Goal: Task Accomplishment & Management: Use online tool/utility

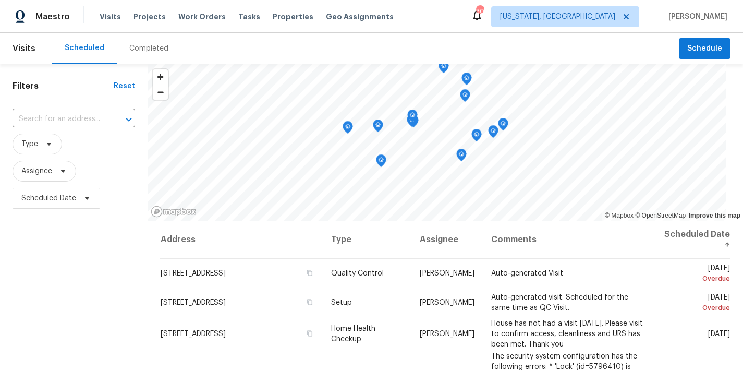
scroll to position [525, 0]
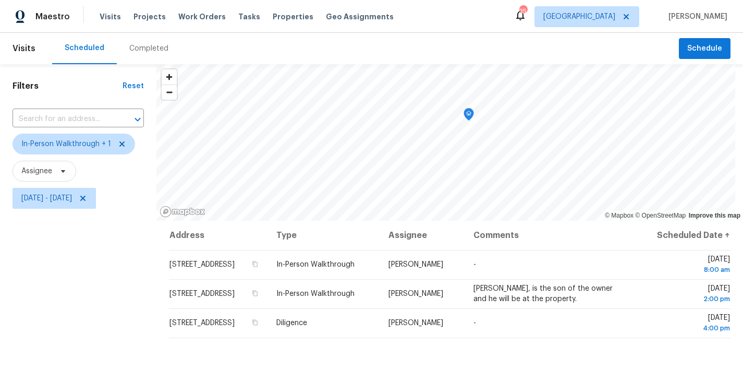
scroll to position [9, 0]
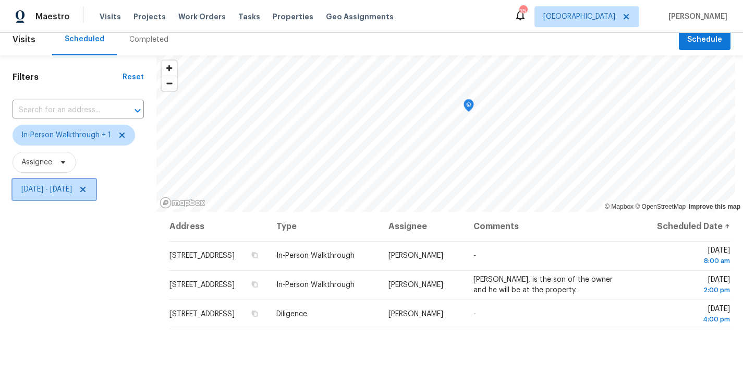
click at [60, 190] on span "Tue, Aug 19 - Tue, Aug 19" at bounding box center [46, 189] width 51 height 10
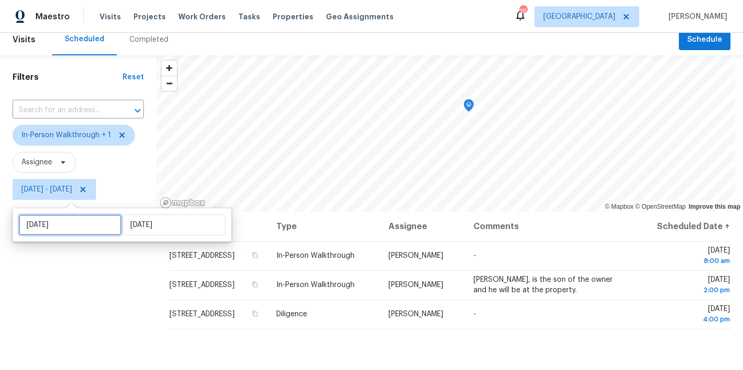
click at [53, 228] on input "Tue, Aug 19" at bounding box center [70, 224] width 103 height 21
select select "7"
select select "2025"
select select "8"
select select "2025"
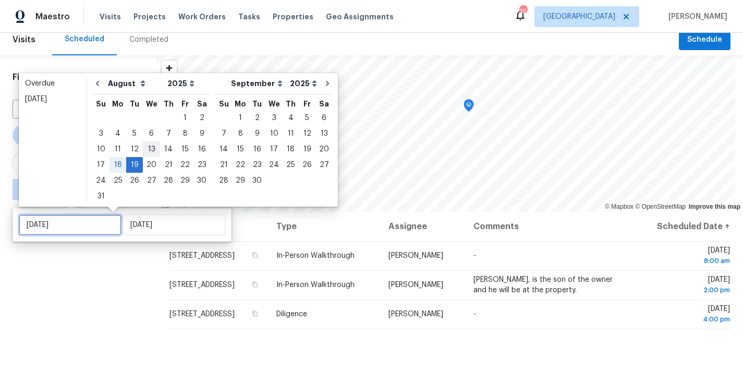
type input "[DATE]"
type input "Tue, Aug 19"
click at [165, 150] on div "14" at bounding box center [168, 149] width 17 height 15
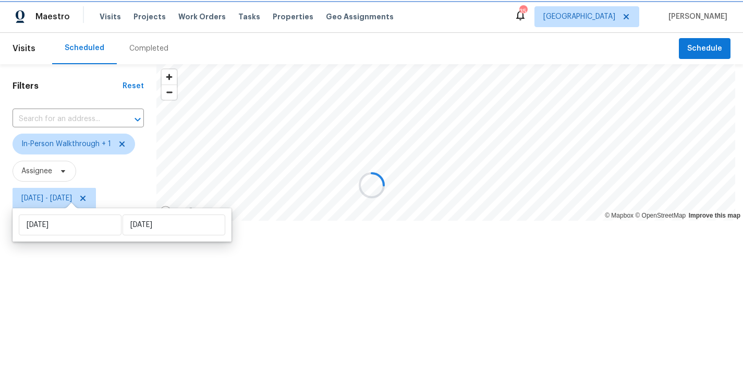
type input "[DATE]"
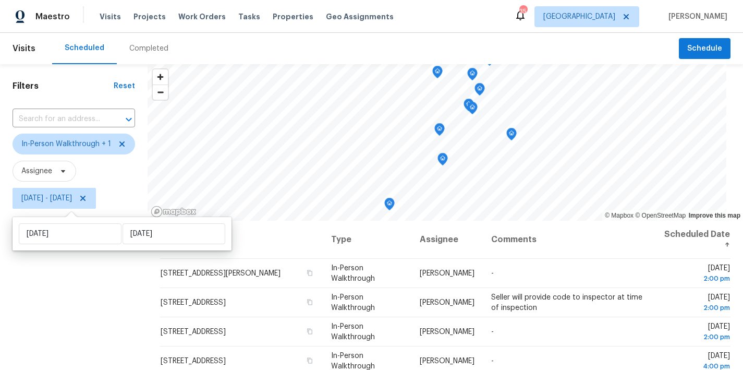
click at [133, 246] on div "Thu, Aug 14 Tue, Aug 19" at bounding box center [122, 233] width 219 height 33
select select "7"
select select "2025"
select select "8"
select select "2025"
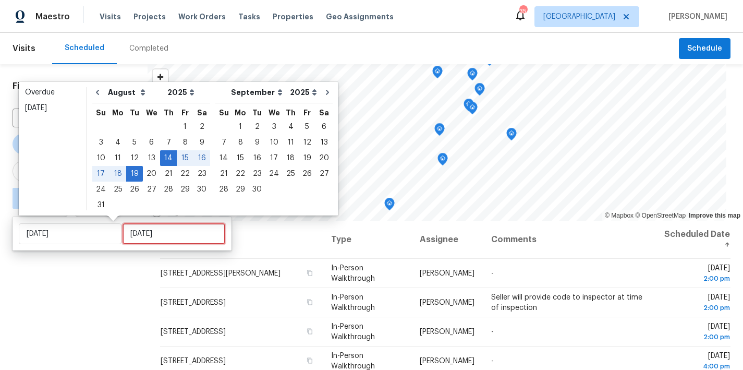
click at [135, 237] on input "Tue, Aug 19" at bounding box center [174, 233] width 103 height 21
click at [163, 159] on div "14" at bounding box center [168, 158] width 17 height 15
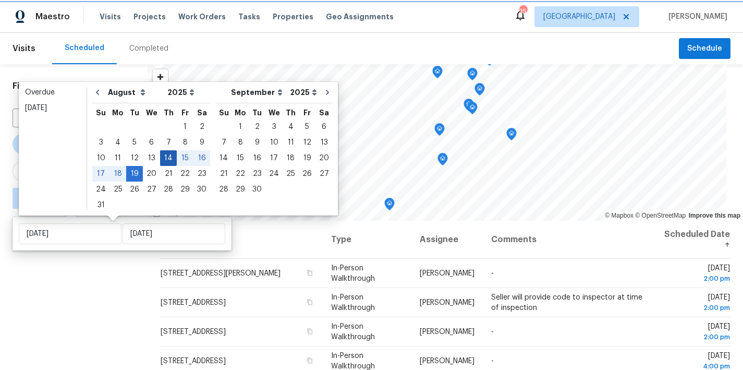
type input "[DATE]"
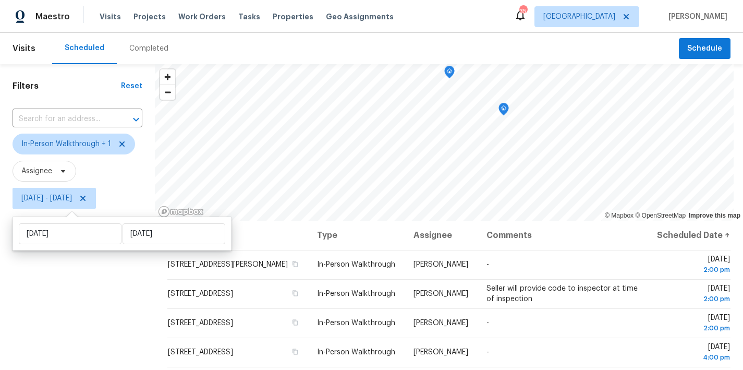
click at [80, 300] on div "Filters Reset ​ In-Person Walkthrough + 1 Assignee Thu, Aug 14 - Thu, Aug 14" at bounding box center [77, 290] width 155 height 452
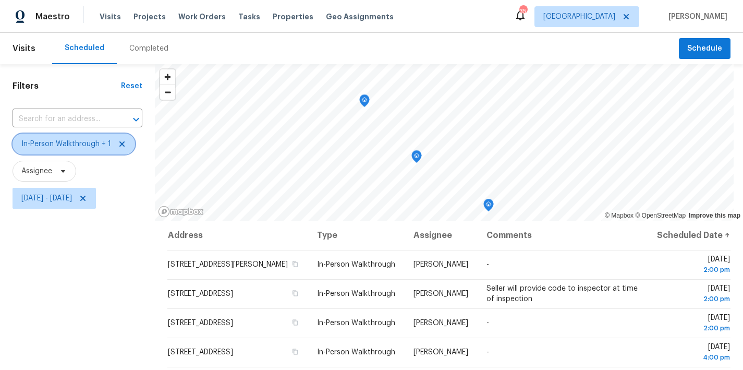
click at [124, 143] on icon at bounding box center [122, 144] width 8 height 8
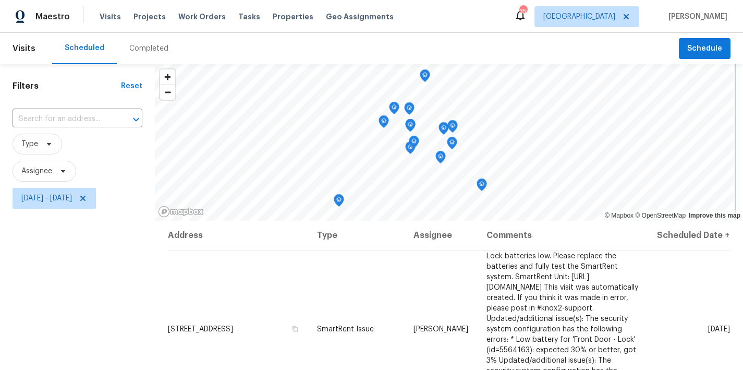
click at [420, 76] on icon "Map marker" at bounding box center [424, 76] width 9 height 12
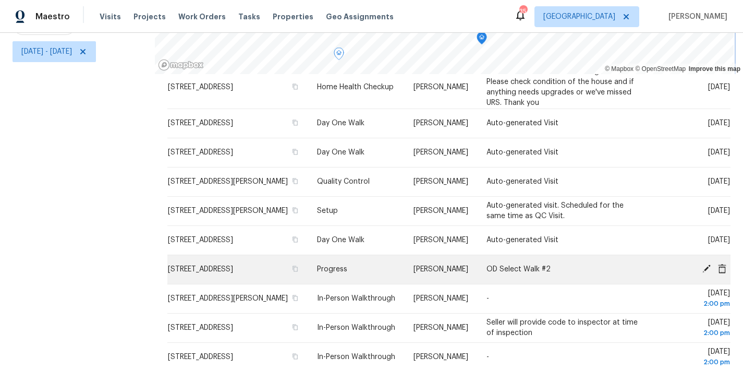
scroll to position [609, 0]
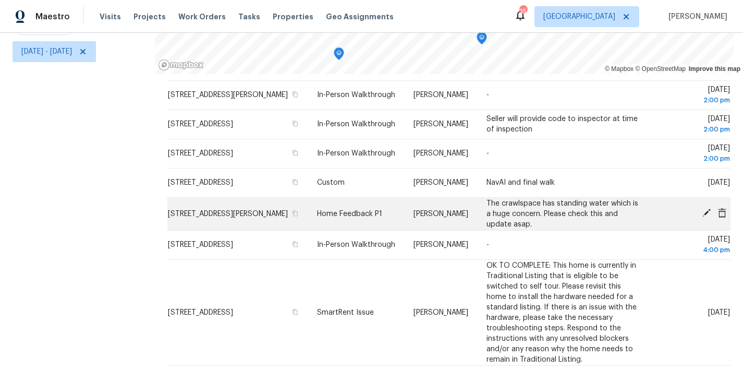
click at [702, 209] on icon at bounding box center [706, 213] width 8 height 8
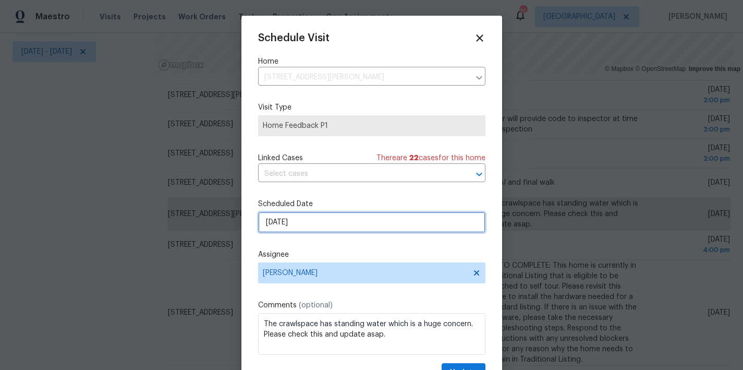
click at [300, 224] on input "8/14/2025" at bounding box center [371, 222] width 227 height 21
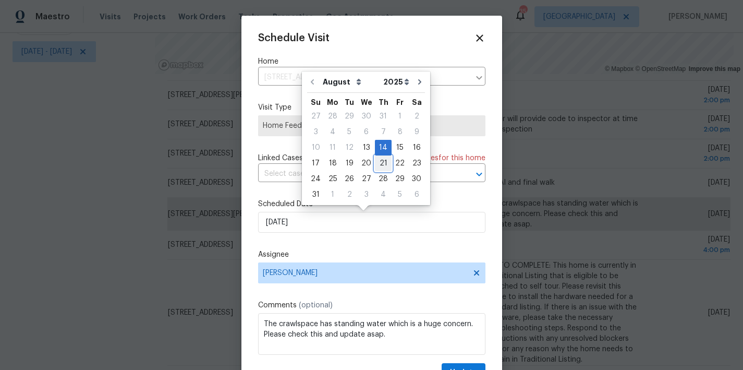
click at [381, 162] on div "21" at bounding box center [383, 163] width 17 height 15
type input "8/21/2025"
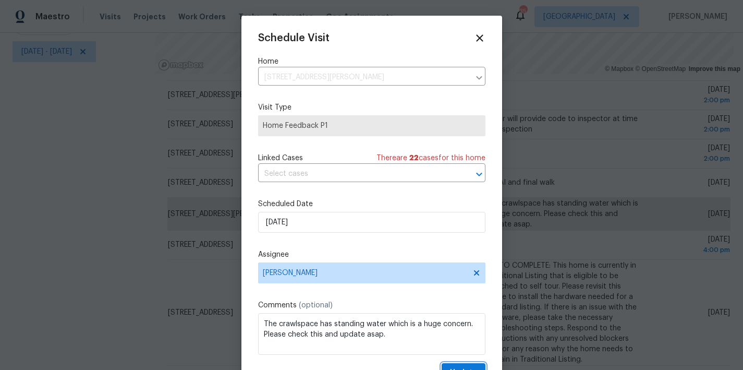
click at [457, 365] on button "Update" at bounding box center [464, 372] width 44 height 19
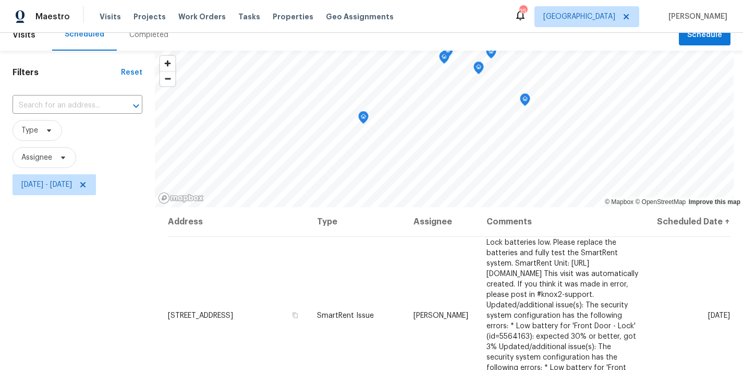
scroll to position [14, 0]
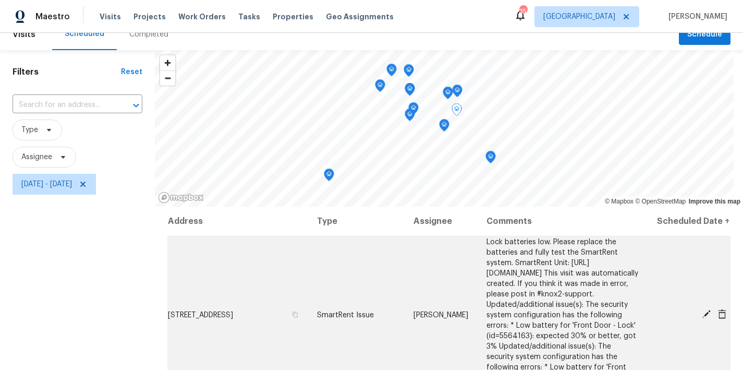
click at [702, 316] on icon at bounding box center [706, 314] width 8 height 8
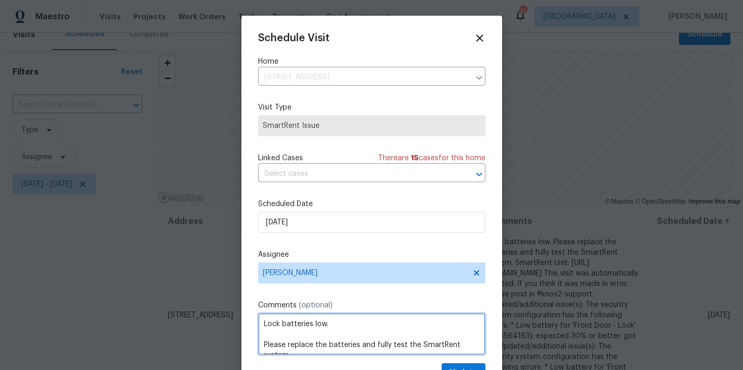
click at [337, 326] on textarea "Lock batteries low. Please replace the batteries and fully test the SmartRent s…" at bounding box center [371, 334] width 227 height 42
type textarea "Lock batteries low. New photos needed Please replace the batteries and fully te…"
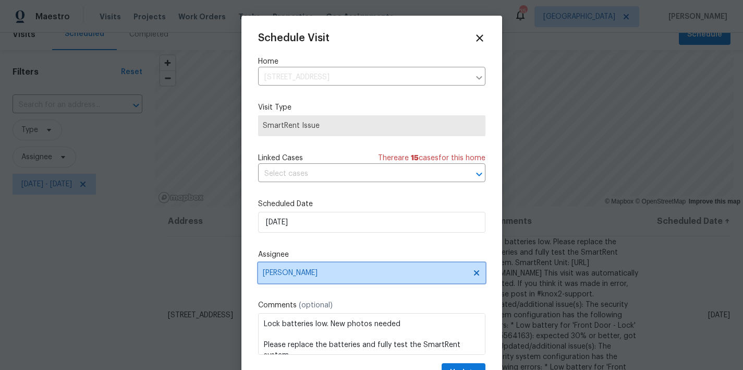
click at [290, 276] on span "Joseph White" at bounding box center [365, 273] width 204 height 8
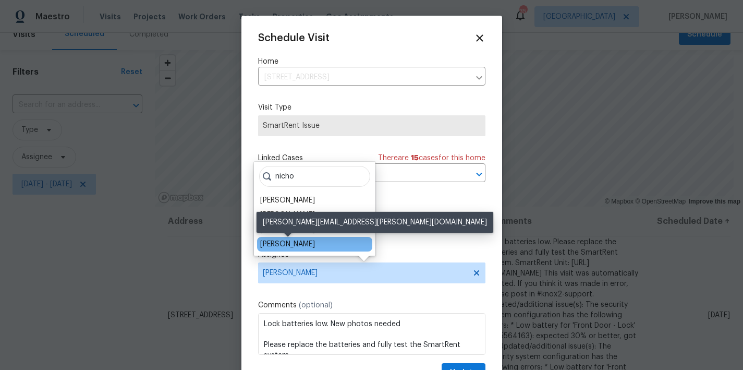
type input "nicho"
click at [305, 246] on div "[PERSON_NAME]" at bounding box center [287, 244] width 55 height 10
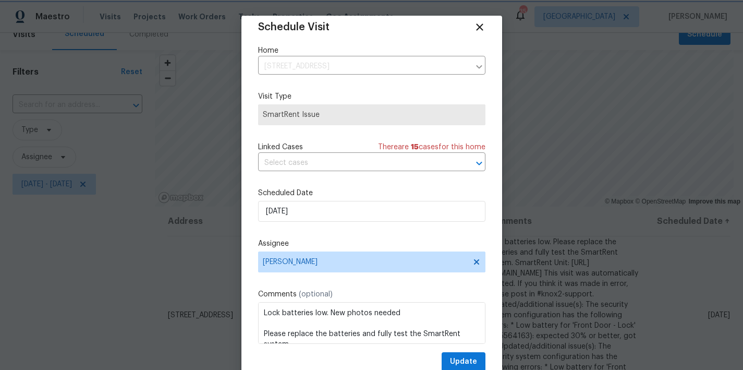
scroll to position [19, 0]
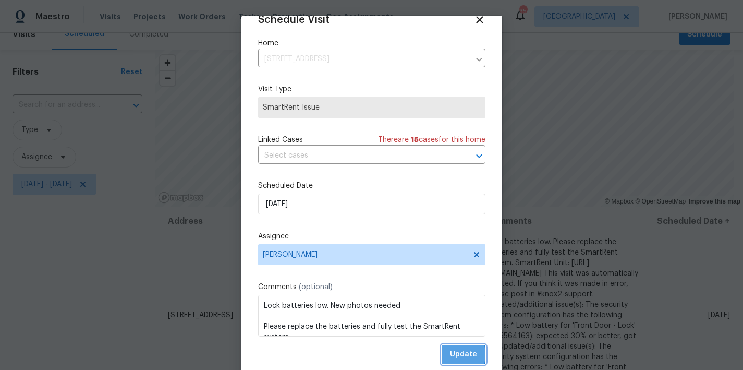
click at [442, 354] on button "Update" at bounding box center [464, 354] width 44 height 19
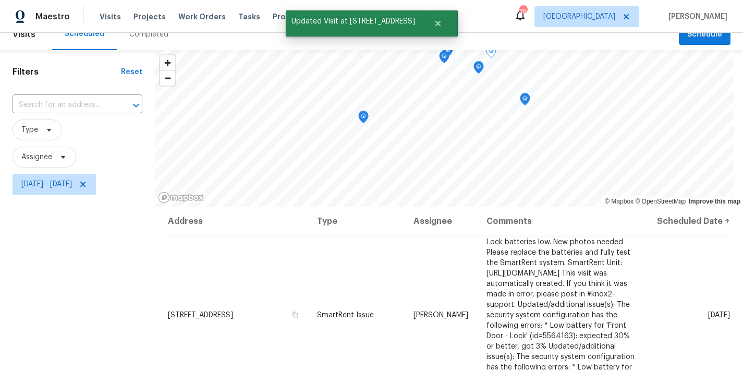
click at [35, 282] on div "Filters Reset ​ Type Assignee Thu, Aug 14 - Thu, Aug 14" at bounding box center [77, 276] width 155 height 452
click at [437, 18] on button "Close" at bounding box center [438, 23] width 34 height 21
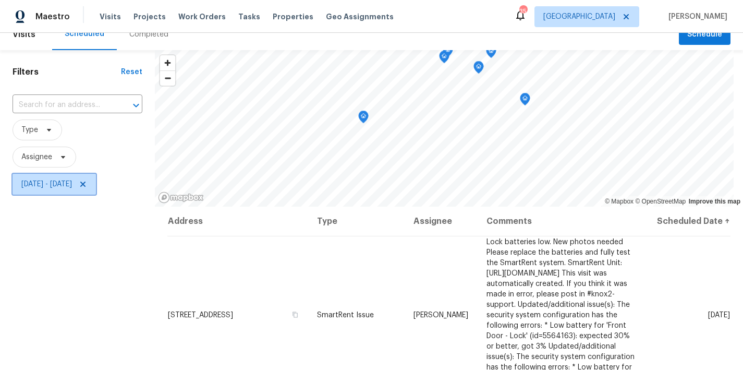
click at [61, 185] on span "Thu, Aug 14 - Thu, Aug 14" at bounding box center [46, 184] width 51 height 10
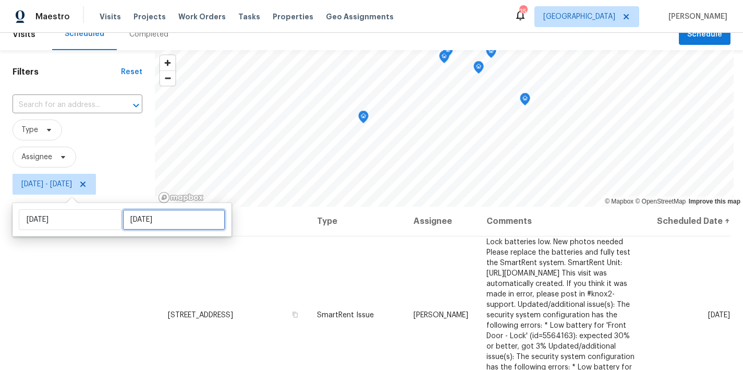
click at [145, 227] on input "[DATE]" at bounding box center [174, 219] width 103 height 21
select select "7"
select select "2025"
select select "8"
select select "2025"
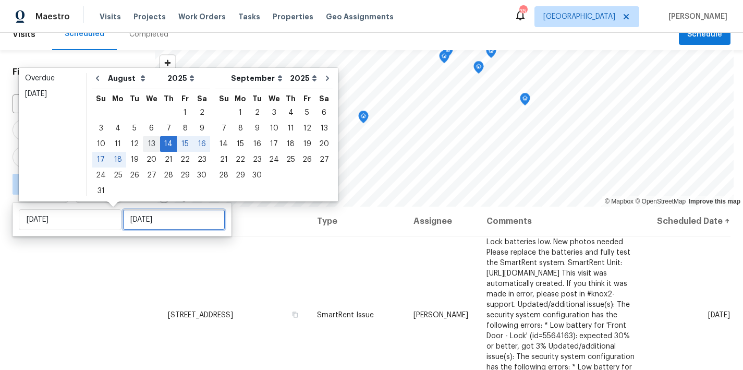
type input "[DATE]"
type input "Wed, Aug 13"
type input "[DATE]"
click at [118, 159] on div "18" at bounding box center [118, 159] width 17 height 15
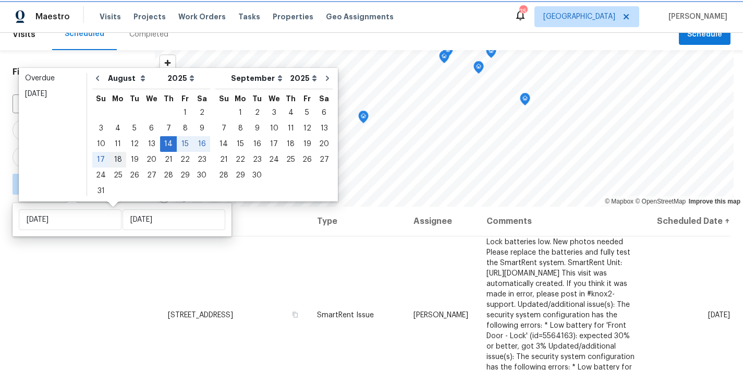
type input "[DATE]"
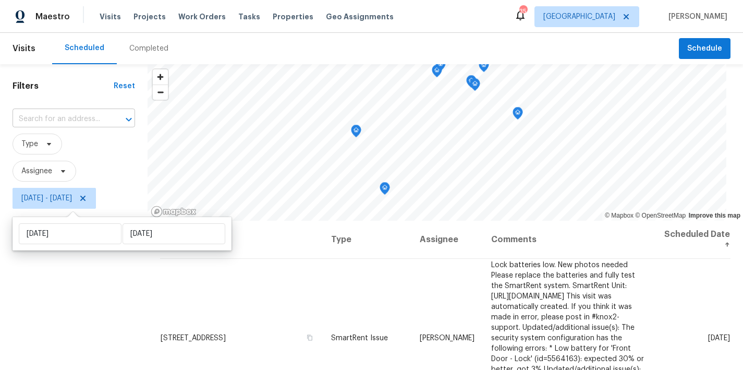
click at [55, 122] on input "text" at bounding box center [59, 119] width 93 height 16
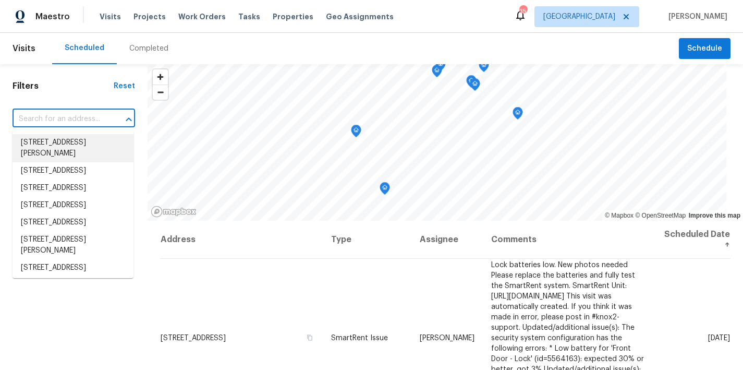
click at [63, 94] on div "Filters Reset ​ Type Assignee Thu, Aug 14 - Mon, Aug 18" at bounding box center [74, 290] width 148 height 452
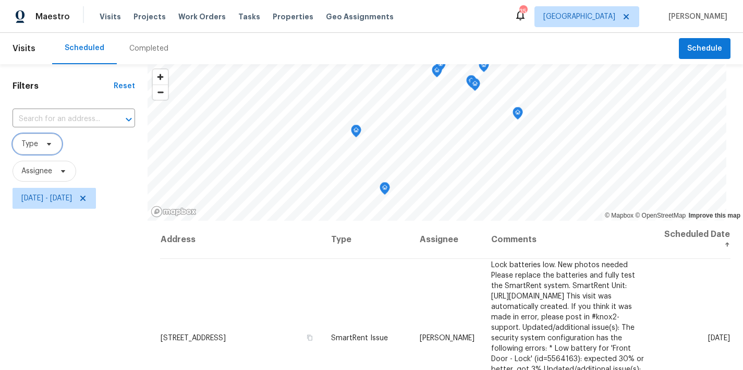
click at [45, 143] on icon at bounding box center [49, 144] width 8 height 8
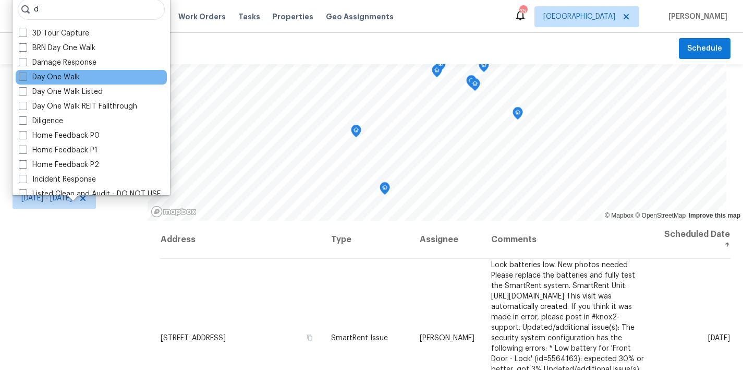
type input "d"
click at [26, 74] on span at bounding box center [23, 76] width 8 height 8
click at [26, 74] on input "Day One Walk" at bounding box center [22, 75] width 7 height 7
checkbox input "true"
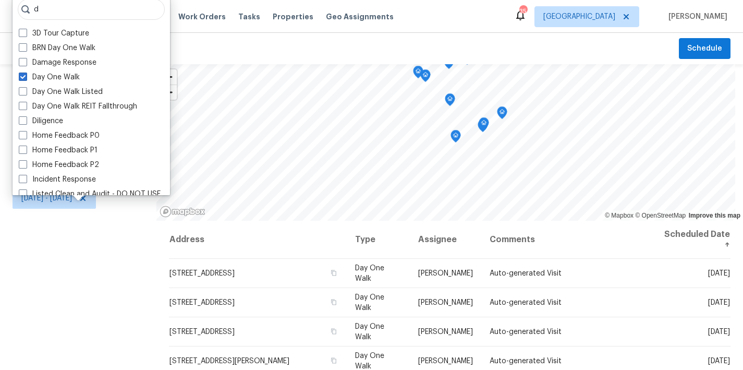
click at [33, 290] on div "Filters Reset ​ Day One Walk Assignee Thu, Aug 14 - Mon, Aug 18" at bounding box center [78, 290] width 156 height 452
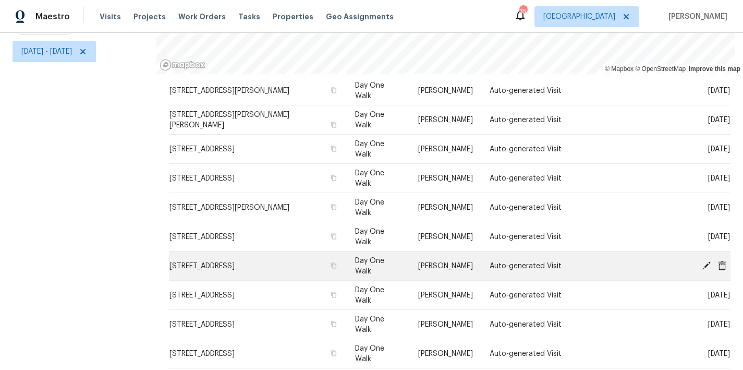
scroll to position [130, 0]
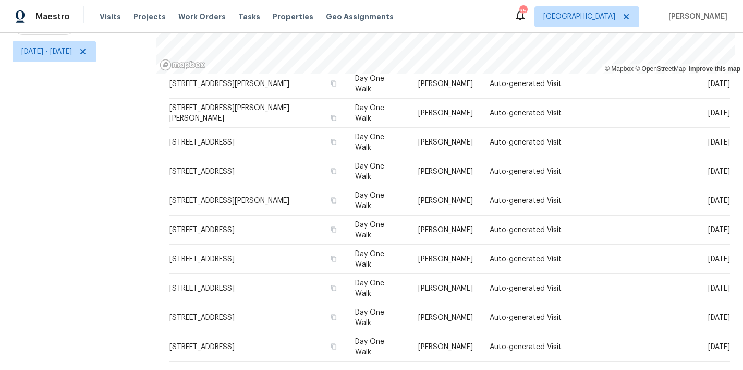
click at [150, 278] on div "Filters Reset ​ Day One Walk Assignee Thu, Aug 14 - Mon, Aug 18" at bounding box center [78, 144] width 156 height 452
click at [87, 47] on icon at bounding box center [83, 51] width 8 height 8
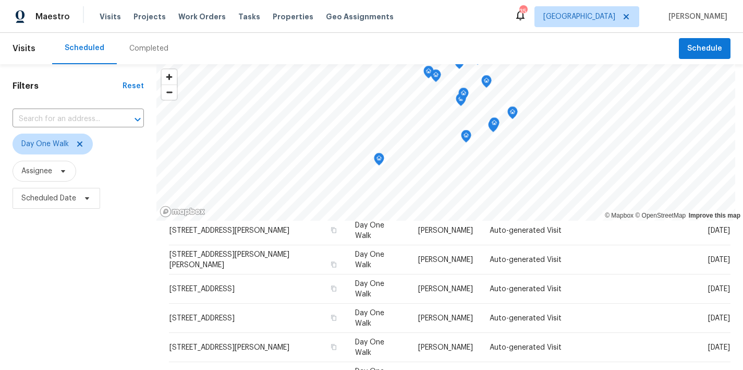
click at [120, 272] on div "Filters Reset ​ Day One Walk Assignee Scheduled Date" at bounding box center [78, 290] width 156 height 452
click at [80, 148] on icon at bounding box center [80, 144] width 8 height 8
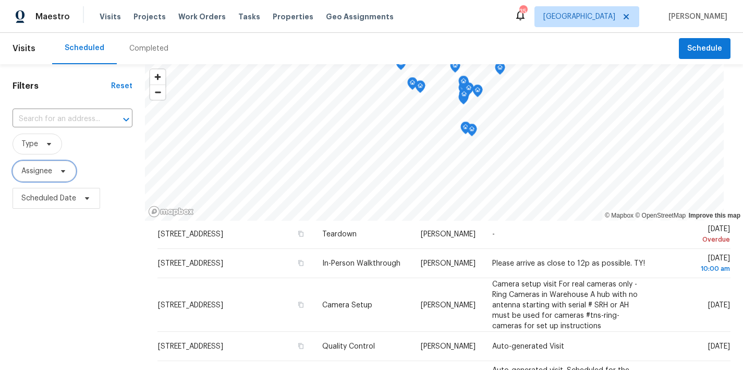
click at [27, 166] on span "Assignee" at bounding box center [36, 171] width 31 height 10
type input "lee privette"
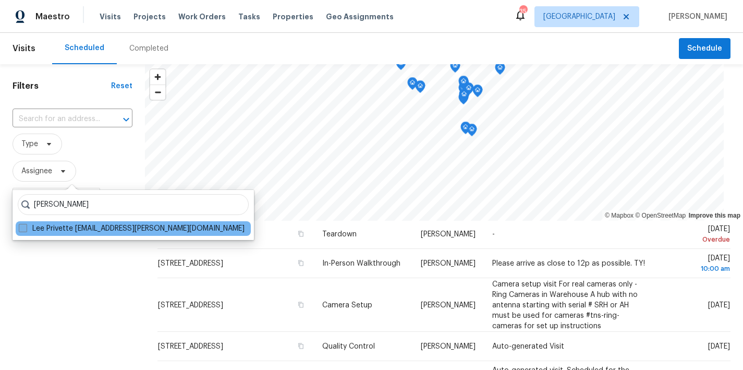
click at [21, 229] on span at bounding box center [23, 228] width 8 height 8
click at [21, 229] on input "Lee Privette lee.privette@opendoor.com" at bounding box center [22, 226] width 7 height 7
checkbox input "true"
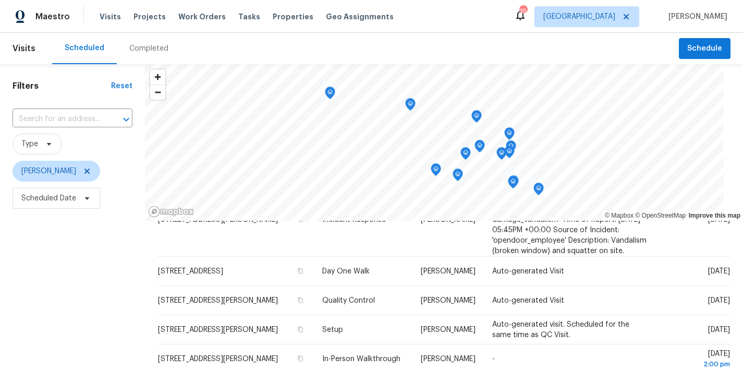
click at [72, 292] on div "Filters Reset ​ Type Lee Privette Scheduled Date" at bounding box center [72, 290] width 145 height 452
click at [71, 200] on span "Scheduled Date" at bounding box center [48, 198] width 55 height 10
click at [103, 304] on div "Filters Reset ​ Type Lee Privette Scheduled Date" at bounding box center [72, 290] width 145 height 452
click at [61, 200] on span "Scheduled Date" at bounding box center [48, 198] width 55 height 10
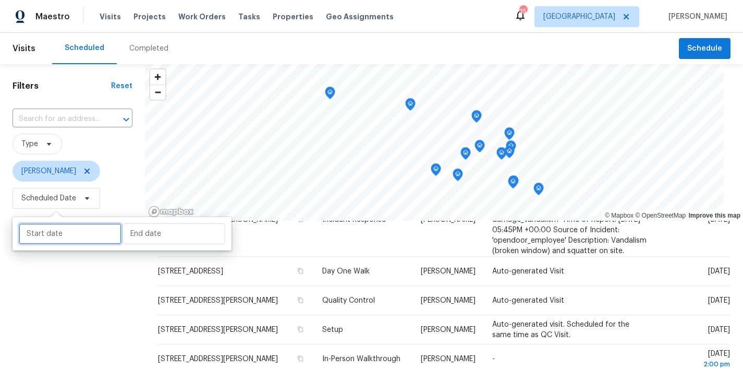
click at [56, 231] on input "text" at bounding box center [70, 233] width 103 height 21
select select "7"
select select "2025"
select select "8"
select select "2025"
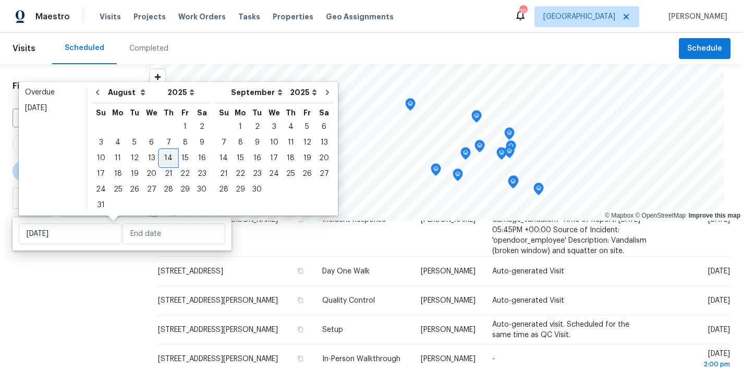
click at [162, 157] on div "14" at bounding box center [168, 158] width 17 height 15
type input "[DATE]"
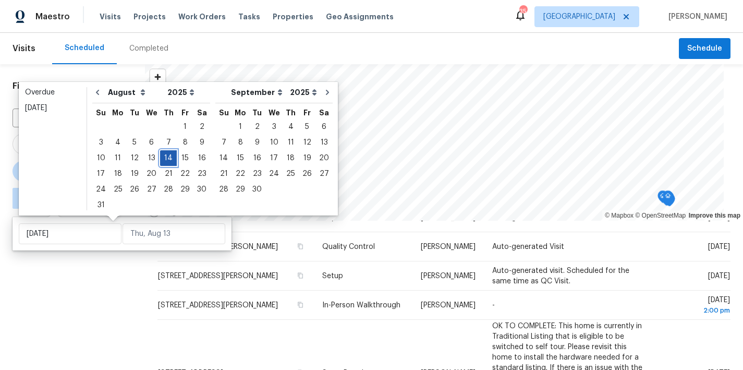
click at [162, 159] on div "14" at bounding box center [168, 158] width 17 height 15
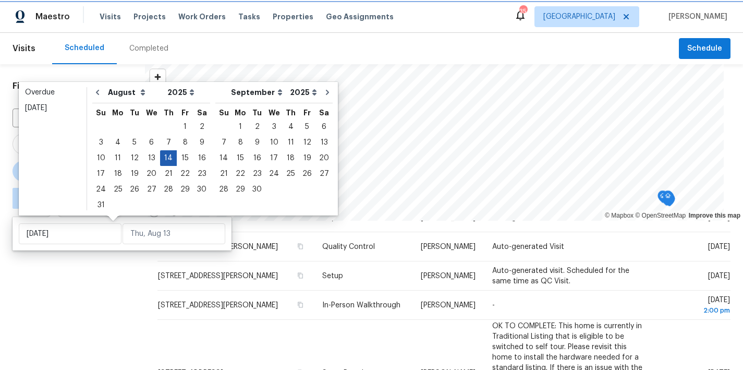
type input "[DATE]"
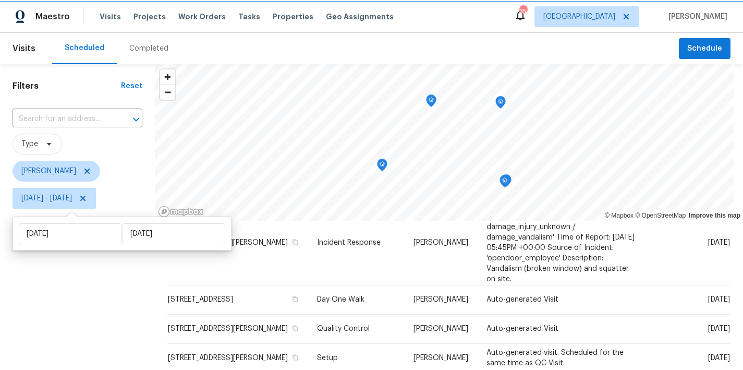
scroll to position [58, 0]
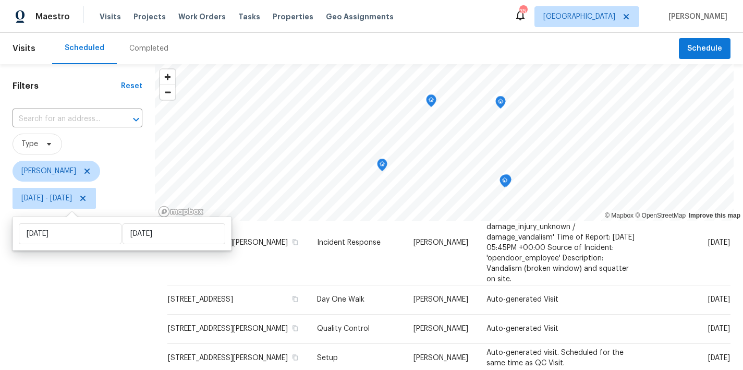
click at [66, 289] on div "Filters Reset ​ Type Lee Privette Thu, Aug 14 - Thu, Aug 14" at bounding box center [77, 290] width 155 height 452
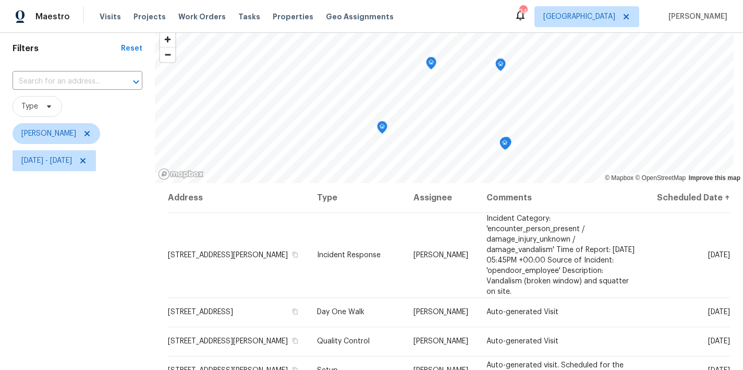
scroll to position [0, 0]
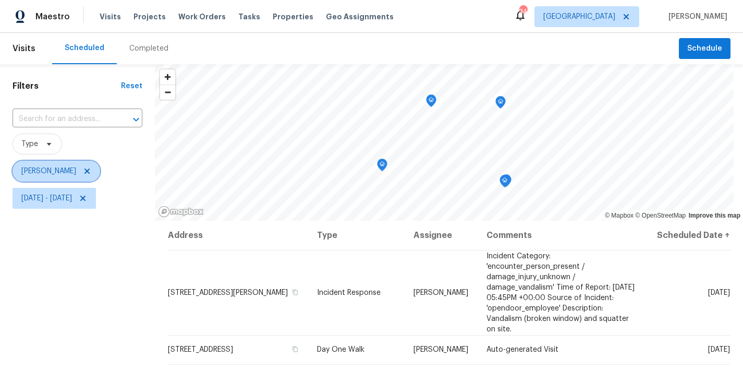
click at [50, 169] on span "Lee Privette" at bounding box center [48, 171] width 55 height 10
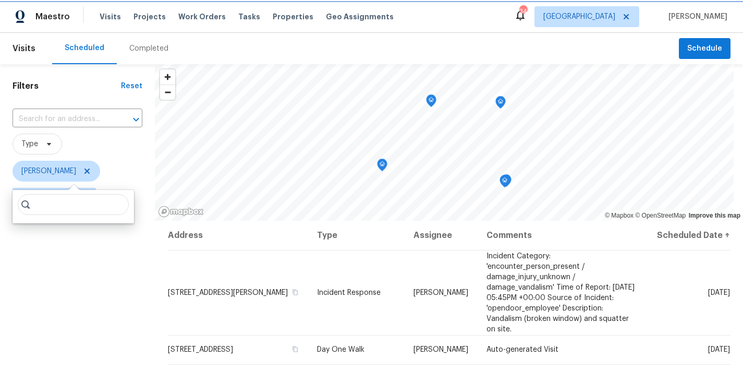
click at [83, 171] on icon at bounding box center [87, 171] width 8 height 8
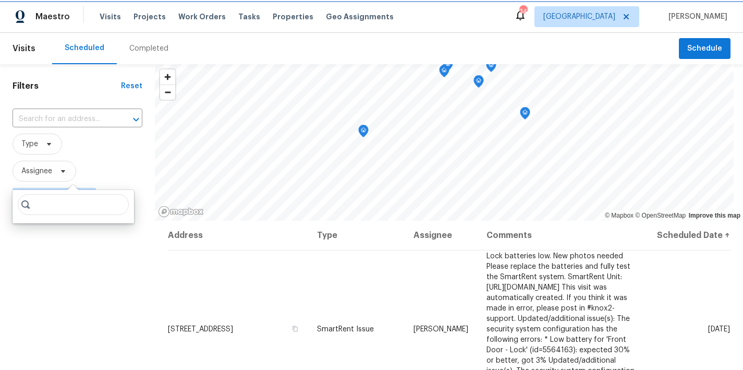
click at [45, 172] on span "Assignee" at bounding box center [36, 171] width 31 height 10
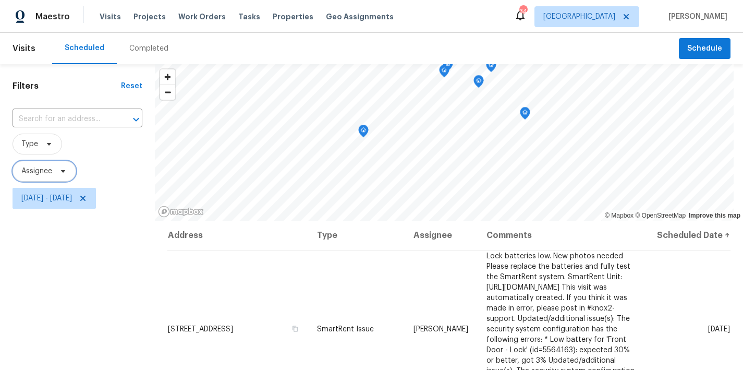
click at [45, 172] on span "Assignee" at bounding box center [36, 171] width 31 height 10
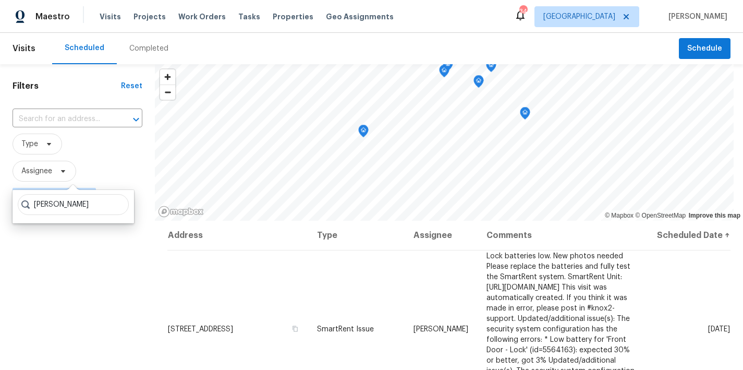
type input "wayne putnam"
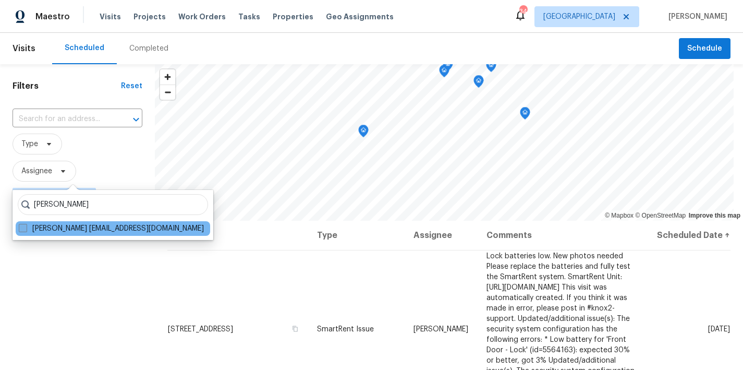
click at [21, 230] on span at bounding box center [23, 228] width 8 height 8
click at [21, 230] on input "Wayne Putnam wputnam@opendoor.com" at bounding box center [22, 226] width 7 height 7
checkbox input "true"
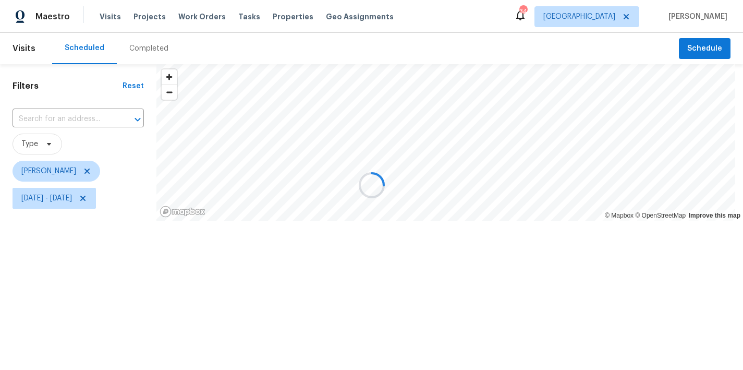
click at [45, 287] on div "Filters Reset ​ Type Wayne Putnam Thu, Aug 14 - Thu, Aug 14" at bounding box center [78, 175] width 156 height 223
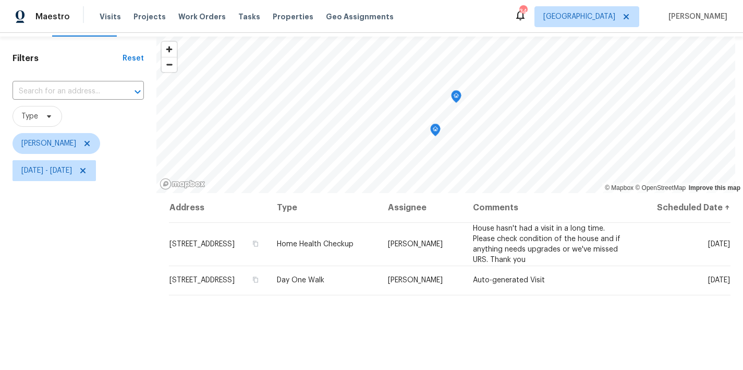
scroll to position [27, 0]
click at [115, 123] on span "Type" at bounding box center [78, 116] width 131 height 21
click at [122, 139] on span "Wayne Putnam" at bounding box center [78, 144] width 131 height 21
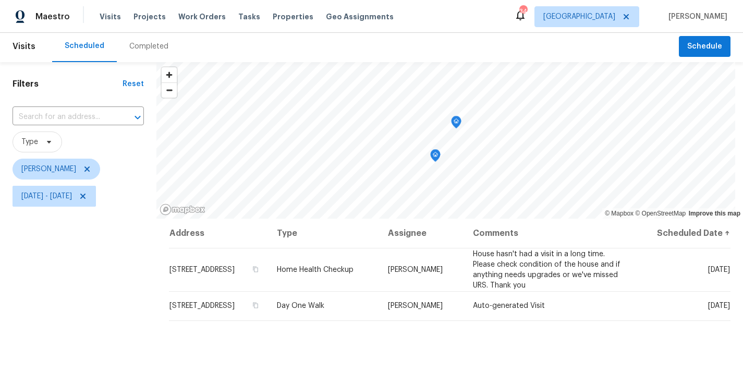
scroll to position [0, 0]
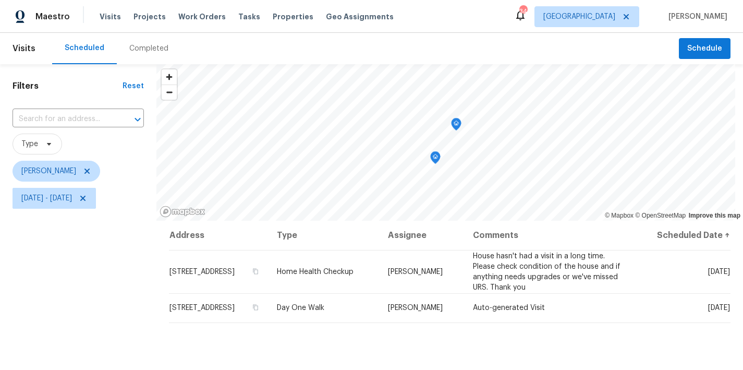
click at [433, 18] on div "Maestro Visits Projects Work Orders Tasks Properties Geo Assignments 34 Raleigh…" at bounding box center [371, 16] width 743 height 33
click at [87, 195] on icon at bounding box center [83, 198] width 8 height 8
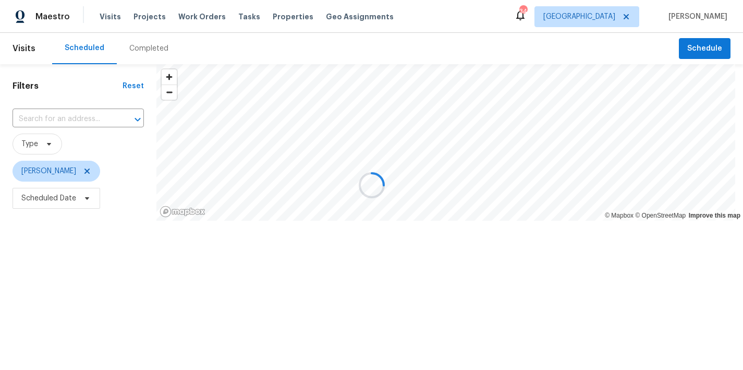
click at [81, 168] on div at bounding box center [371, 185] width 743 height 370
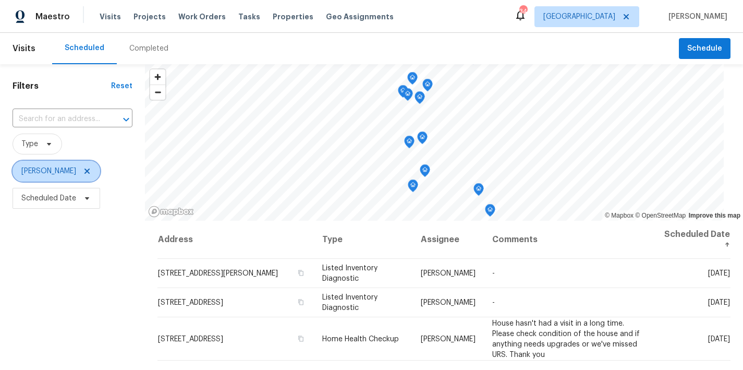
click at [84, 169] on icon at bounding box center [86, 170] width 5 height 5
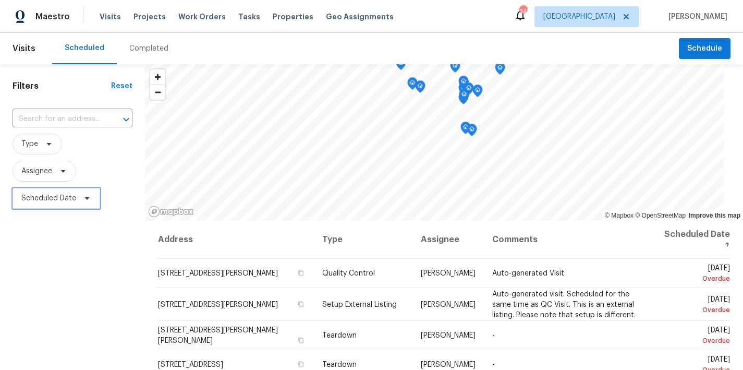
click at [50, 200] on span "Scheduled Date" at bounding box center [48, 198] width 55 height 10
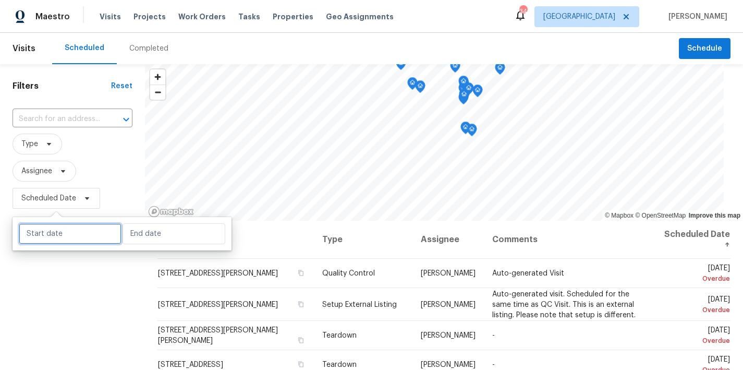
click at [60, 228] on input "text" at bounding box center [70, 233] width 103 height 21
select select "7"
select select "2025"
select select "8"
select select "2025"
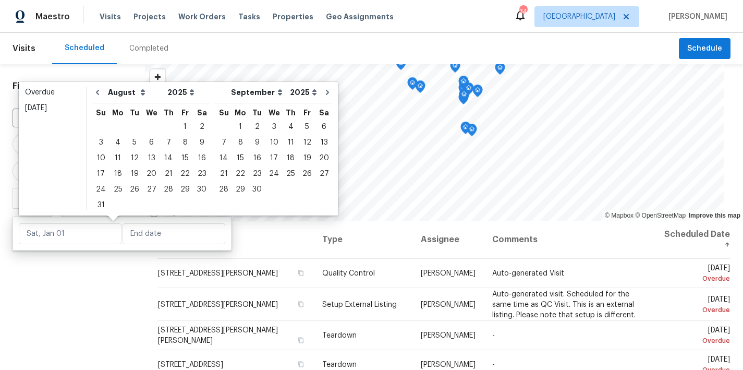
click at [46, 274] on div "Filters Reset ​ Type Assignee Scheduled Date" at bounding box center [72, 290] width 145 height 452
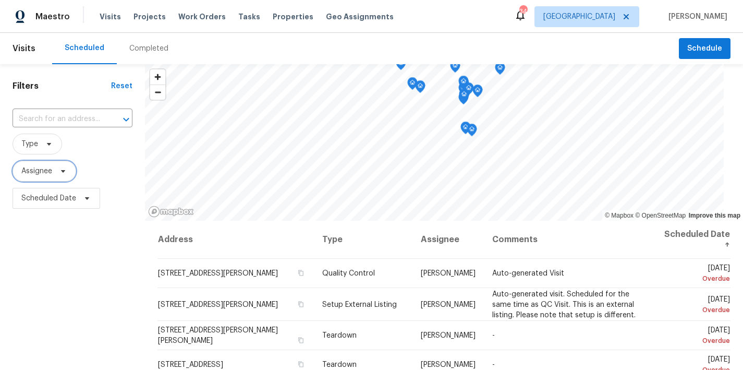
click at [35, 172] on span "Assignee" at bounding box center [36, 171] width 31 height 10
type input "joseph white"
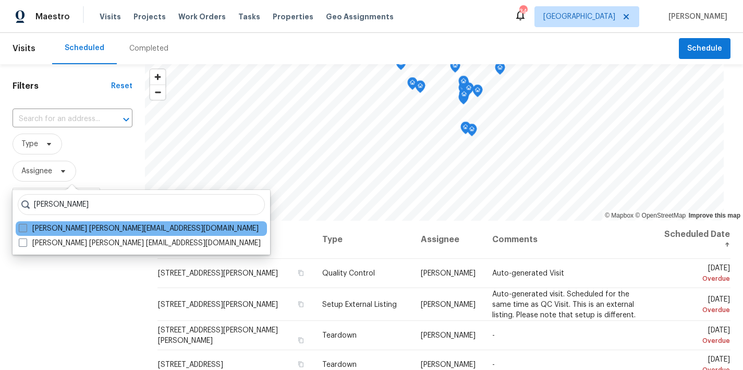
click at [21, 228] on span at bounding box center [23, 228] width 8 height 8
click at [21, 228] on input "Joseph White joseph.white@opendoor.com" at bounding box center [22, 226] width 7 height 7
checkbox input "true"
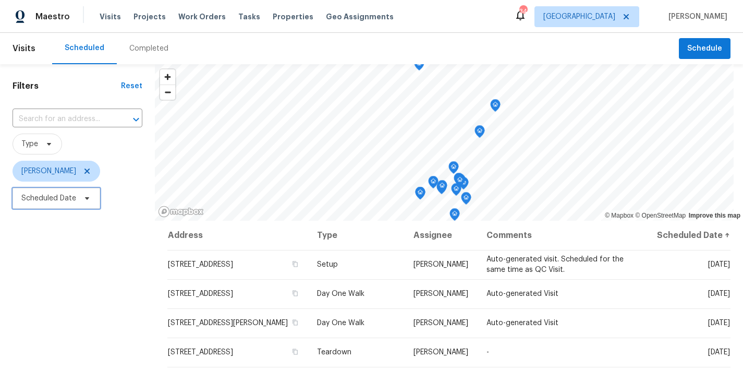
click at [43, 203] on span "Scheduled Date" at bounding box center [48, 198] width 55 height 10
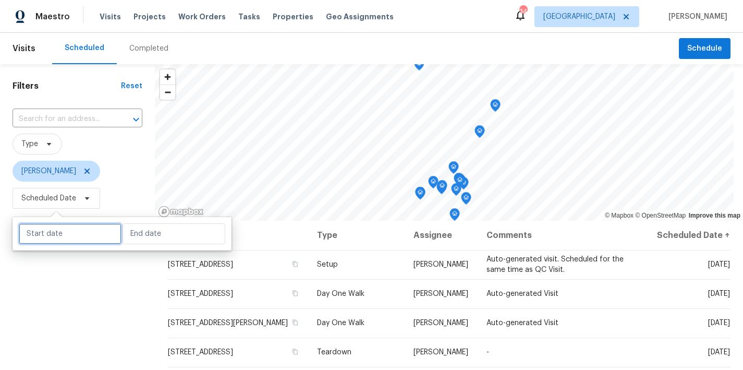
click at [51, 233] on input "text" at bounding box center [70, 233] width 103 height 21
select select "7"
select select "2025"
select select "8"
select select "2025"
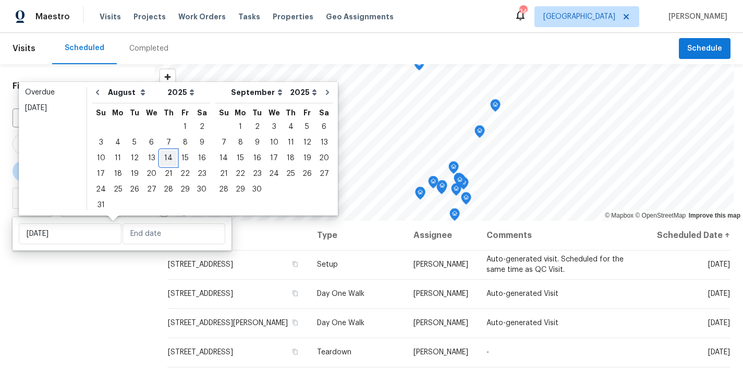
click at [161, 159] on div "14" at bounding box center [168, 158] width 17 height 15
type input "[DATE]"
click at [161, 158] on div "14" at bounding box center [168, 158] width 17 height 15
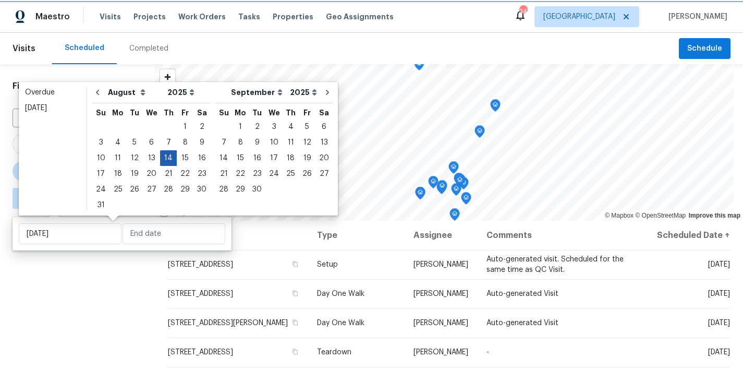
type input "[DATE]"
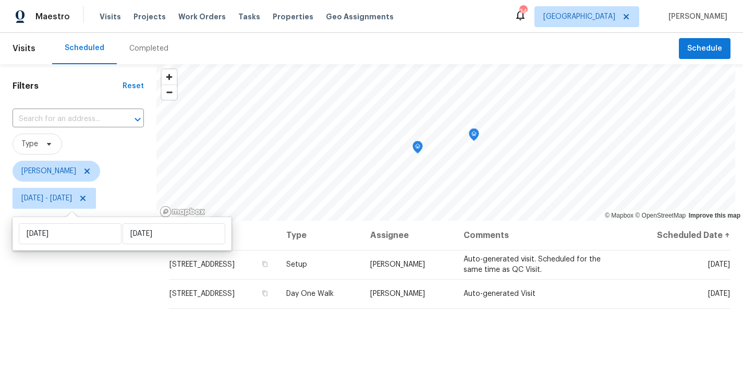
click at [78, 304] on div "Filters Reset ​ Type Joseph White Thu, Aug 14 - Thu, Aug 14" at bounding box center [78, 290] width 156 height 452
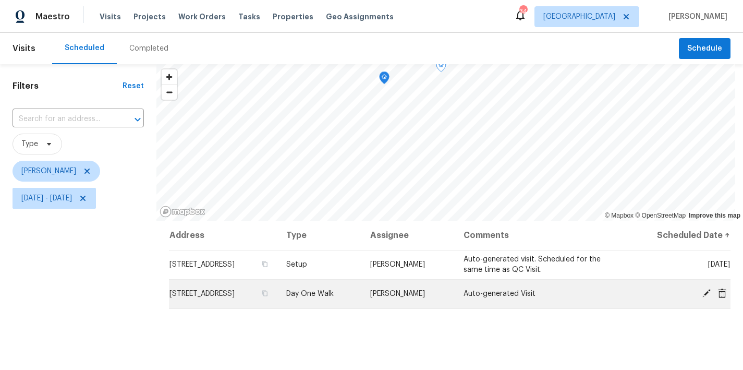
click at [702, 292] on icon at bounding box center [706, 293] width 8 height 8
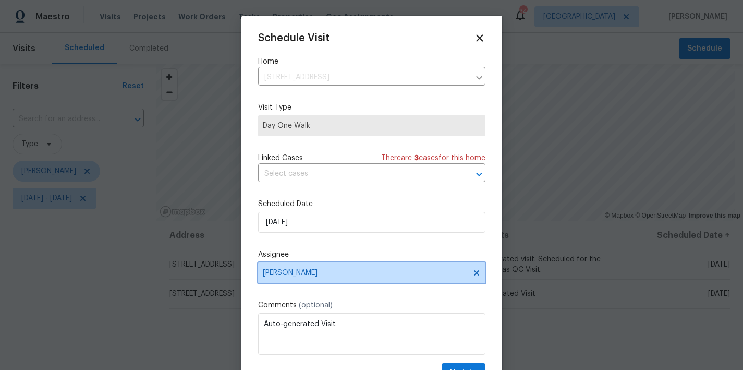
click at [288, 272] on span "Joseph White" at bounding box center [365, 273] width 204 height 8
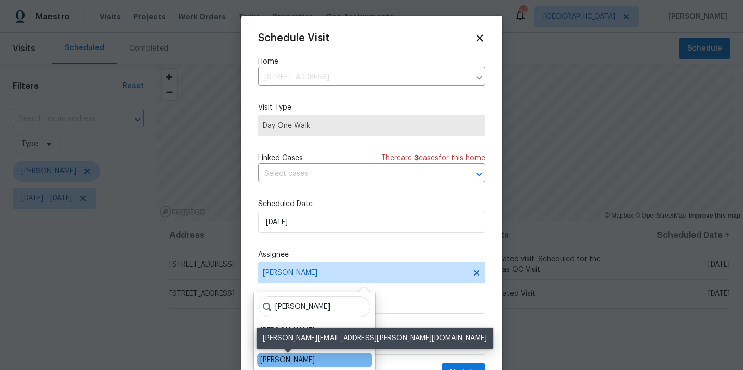
type input "nicholas"
click at [308, 359] on div "[PERSON_NAME]" at bounding box center [287, 360] width 55 height 10
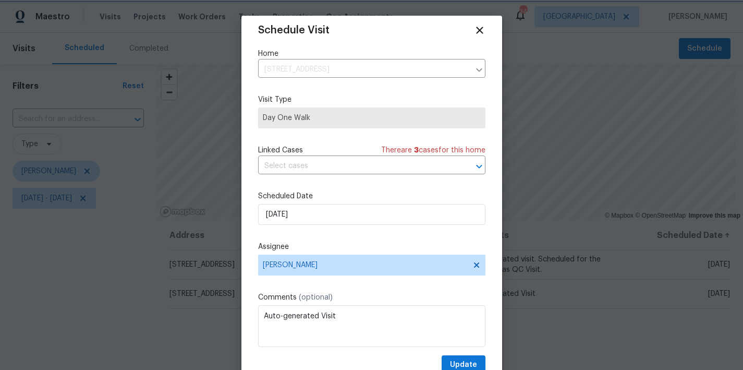
scroll to position [19, 0]
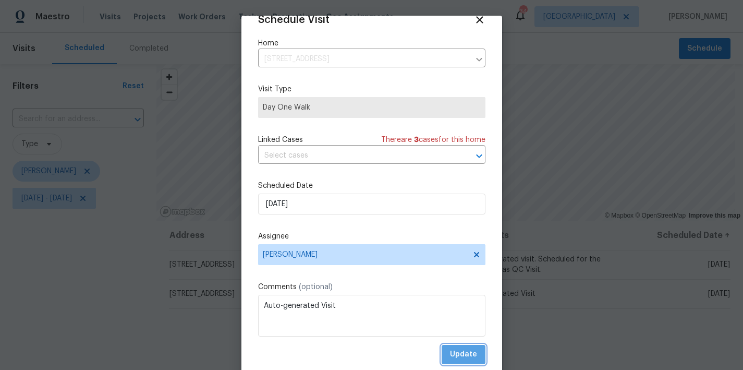
click at [465, 359] on button "Update" at bounding box center [464, 354] width 44 height 19
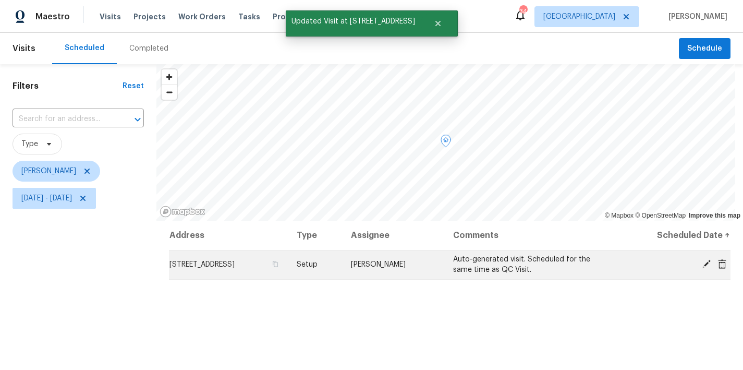
click at [702, 263] on icon at bounding box center [706, 264] width 8 height 8
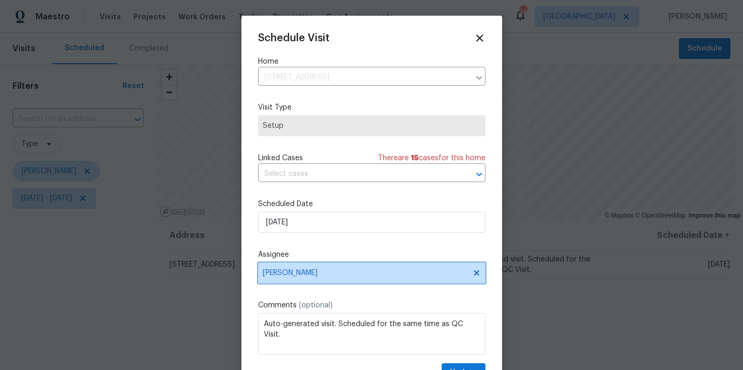
click at [288, 269] on span "Joseph White" at bounding box center [371, 272] width 227 height 21
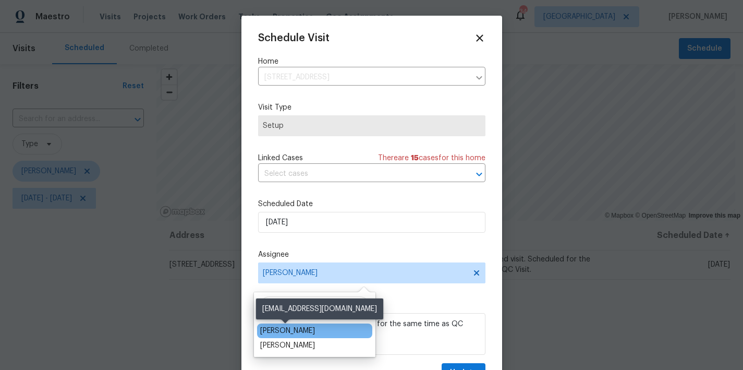
type input "wayne"
click at [284, 335] on div "Wayne Putnam" at bounding box center [287, 330] width 55 height 10
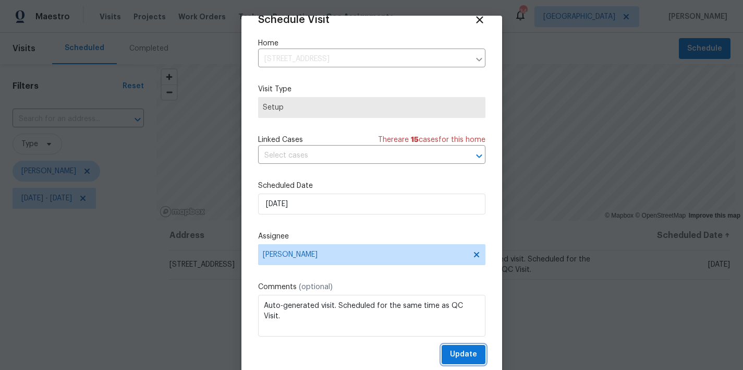
click at [450, 355] on span "Update" at bounding box center [463, 354] width 27 height 13
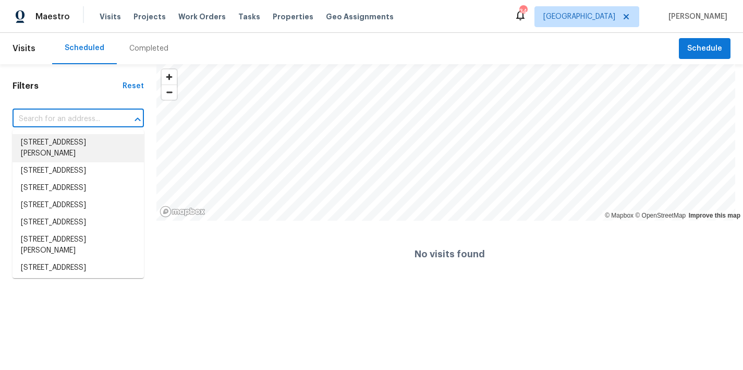
click at [75, 120] on input "text" at bounding box center [64, 119] width 102 height 16
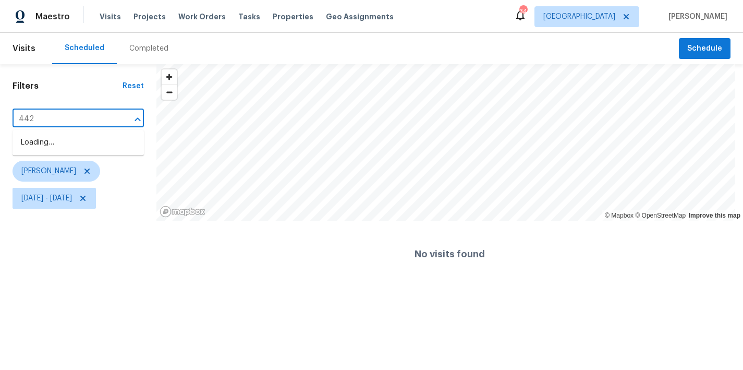
type input "4420"
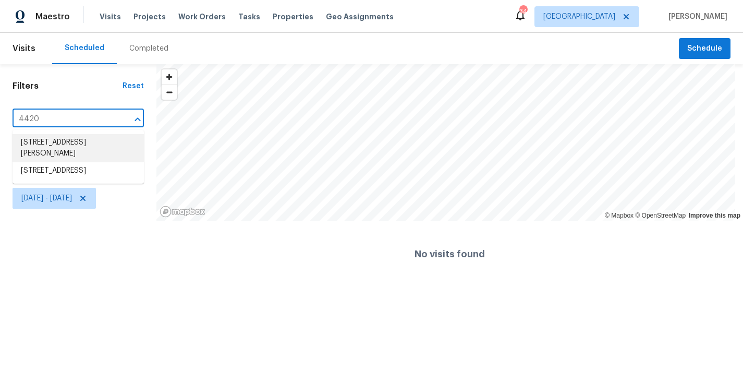
click at [60, 137] on li "4420 Archibald Way, Raleigh, NC 27616" at bounding box center [78, 148] width 131 height 28
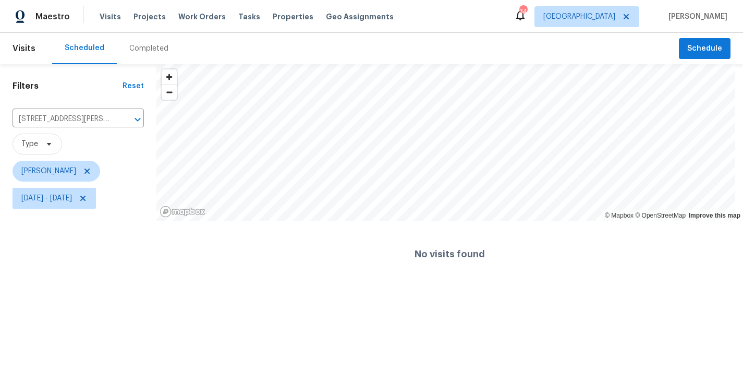
click at [68, 255] on div "Filters Reset 4420 Archibald Way, Raleigh, NC 27616 ​ Type Joseph White Thu, Au…" at bounding box center [78, 175] width 156 height 223
click at [87, 198] on icon at bounding box center [83, 198] width 8 height 8
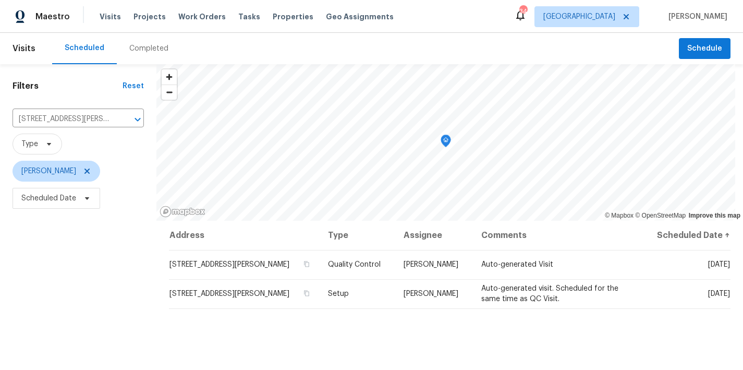
click at [99, 271] on div "Filters Reset 4420 Archibald Way, Raleigh, NC 27616 ​ Type Joseph White Schedul…" at bounding box center [78, 290] width 156 height 452
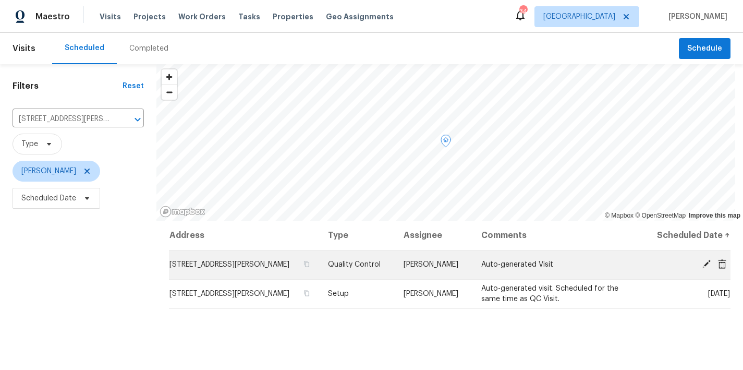
click at [702, 264] on icon at bounding box center [706, 264] width 8 height 8
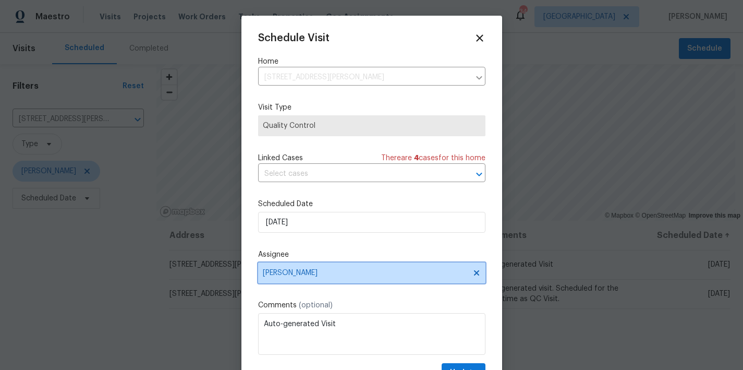
click at [279, 276] on span "Joseph White" at bounding box center [365, 273] width 204 height 8
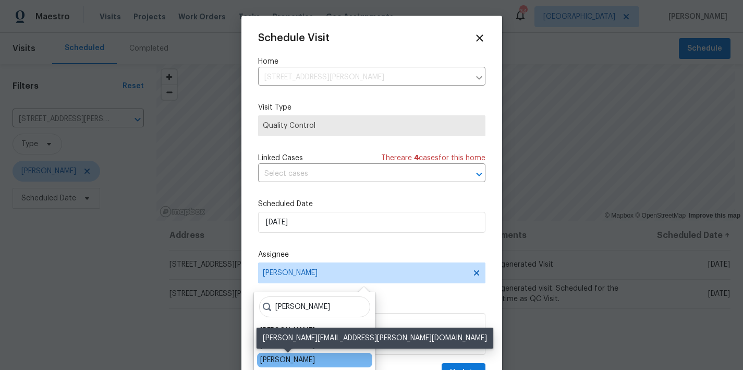
type input "nicholas"
click at [308, 358] on div "[PERSON_NAME]" at bounding box center [287, 360] width 55 height 10
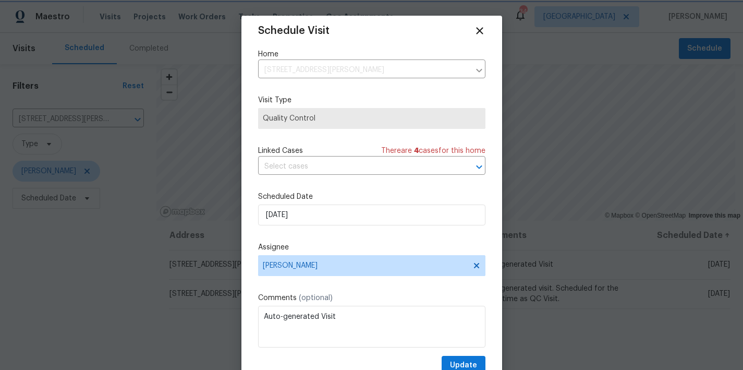
scroll to position [19, 0]
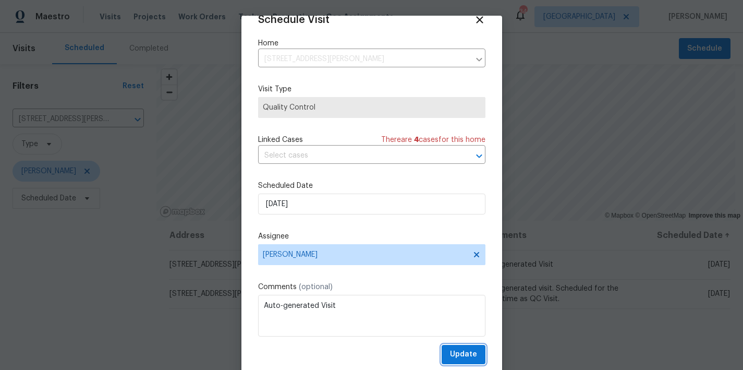
click at [458, 356] on span "Update" at bounding box center [463, 354] width 27 height 13
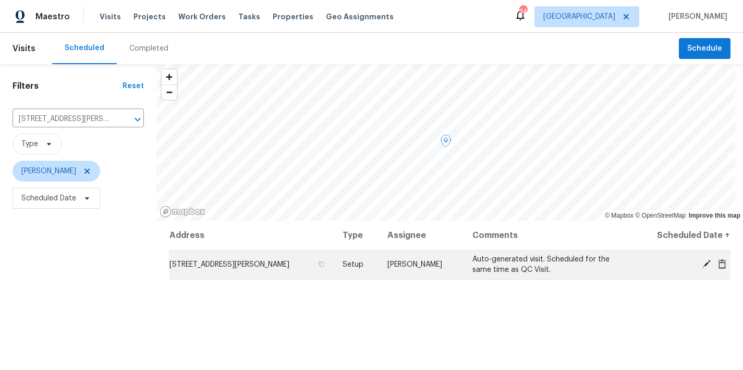
click at [702, 263] on icon at bounding box center [706, 264] width 8 height 8
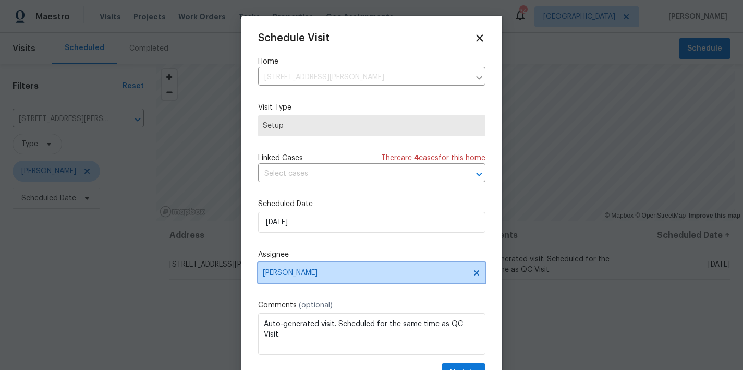
click at [295, 271] on span "Joseph White" at bounding box center [365, 273] width 204 height 8
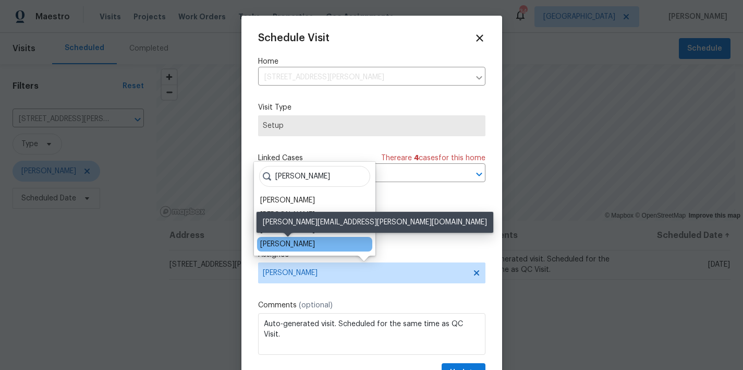
type input "nichol"
click at [299, 245] on div "[PERSON_NAME]" at bounding box center [287, 244] width 55 height 10
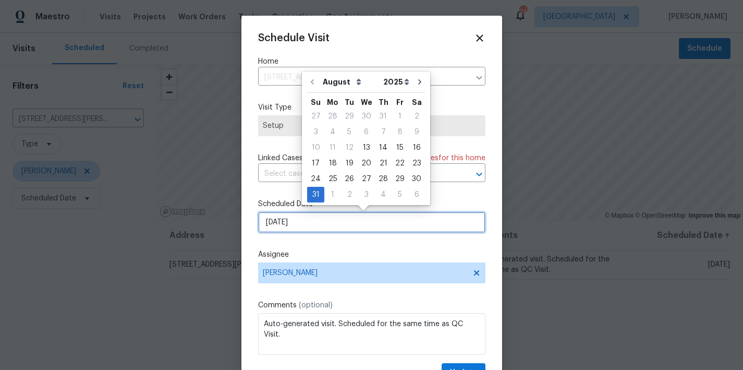
click at [298, 219] on input "8/31/2025" at bounding box center [371, 222] width 227 height 21
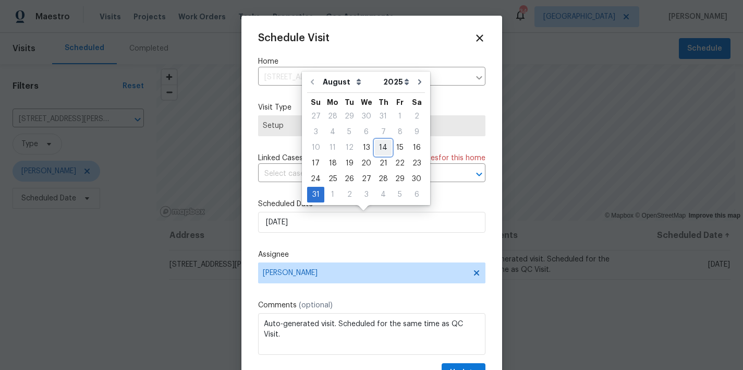
click at [383, 148] on div "14" at bounding box center [383, 147] width 17 height 15
type input "8/14/2025"
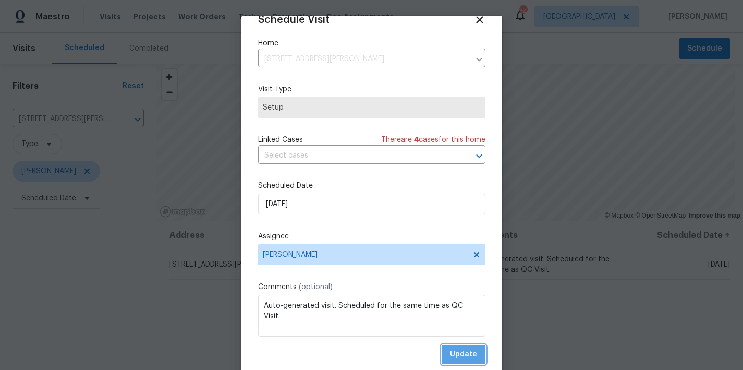
click at [453, 356] on span "Update" at bounding box center [463, 354] width 27 height 13
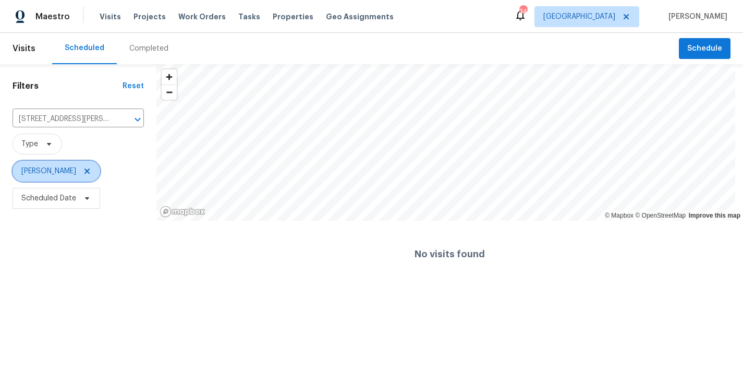
click at [83, 169] on icon at bounding box center [87, 171] width 8 height 8
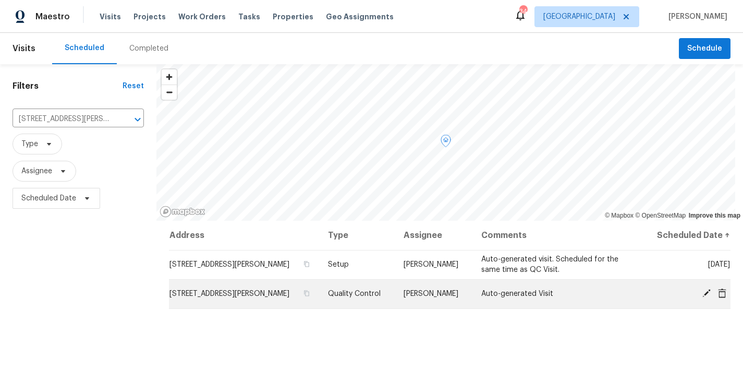
click at [702, 290] on icon at bounding box center [706, 292] width 9 height 9
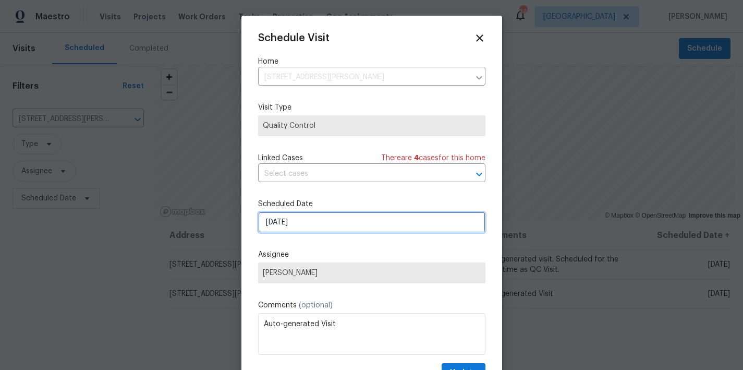
click at [292, 226] on input "8/31/2025" at bounding box center [371, 222] width 227 height 21
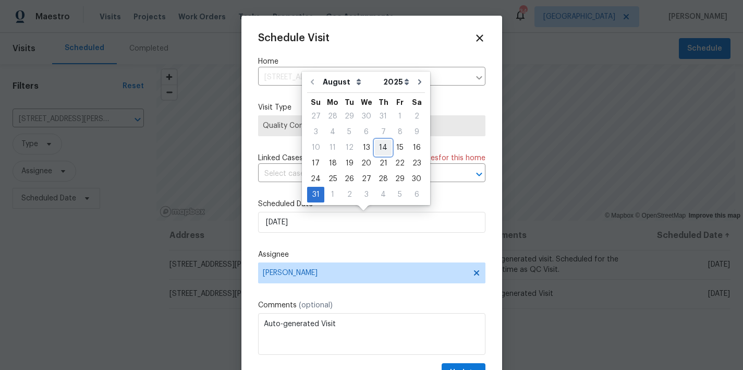
click at [378, 152] on div "14" at bounding box center [383, 147] width 17 height 15
type input "8/14/2025"
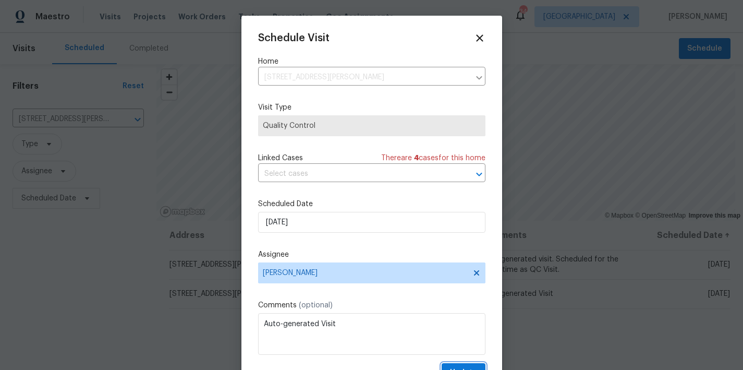
click at [455, 367] on span "Update" at bounding box center [463, 372] width 27 height 13
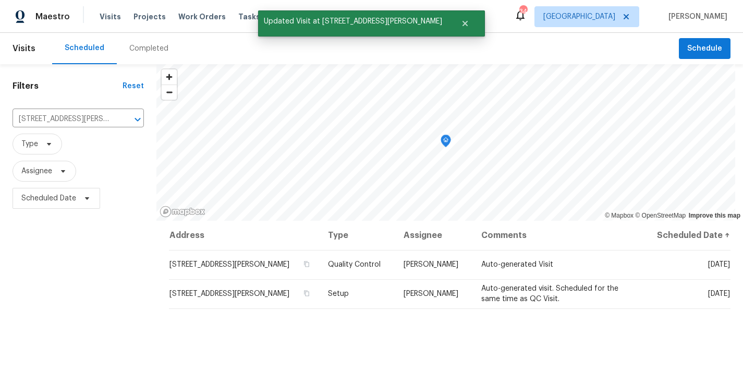
click at [120, 279] on div "Filters Reset 4420 Archibald Way, Raleigh, NC 27616 ​ Type Assignee Scheduled D…" at bounding box center [78, 290] width 156 height 452
click at [461, 27] on icon "Close" at bounding box center [465, 23] width 8 height 8
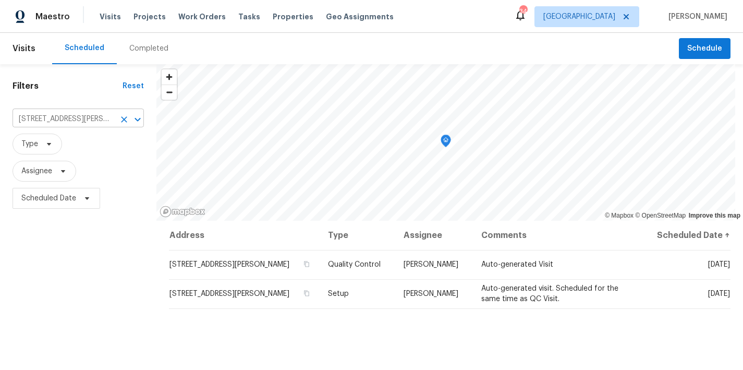
click at [125, 119] on icon "Clear" at bounding box center [124, 119] width 10 height 10
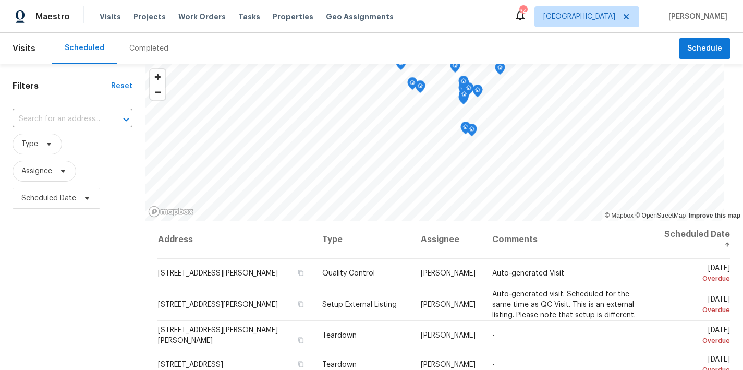
click at [87, 269] on div "Filters Reset ​ Type Assignee Scheduled Date" at bounding box center [72, 290] width 145 height 452
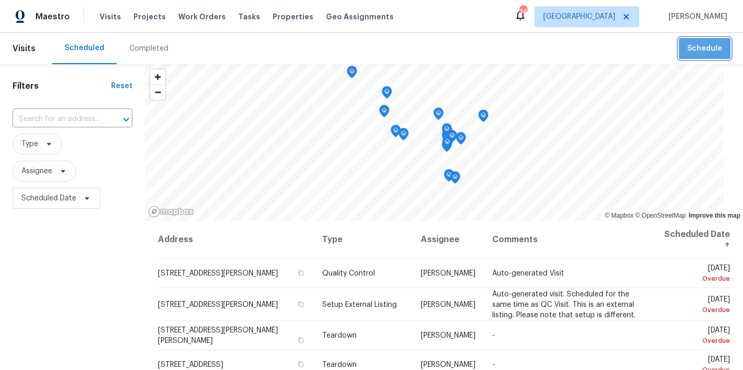
click at [702, 51] on span "Schedule" at bounding box center [704, 48] width 35 height 13
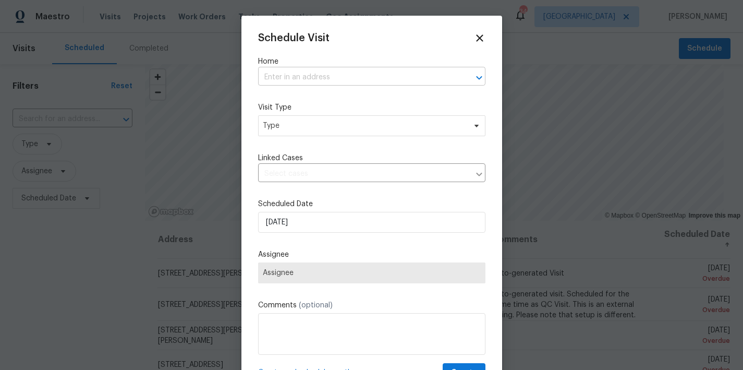
click at [311, 78] on input "text" at bounding box center [357, 77] width 198 height 16
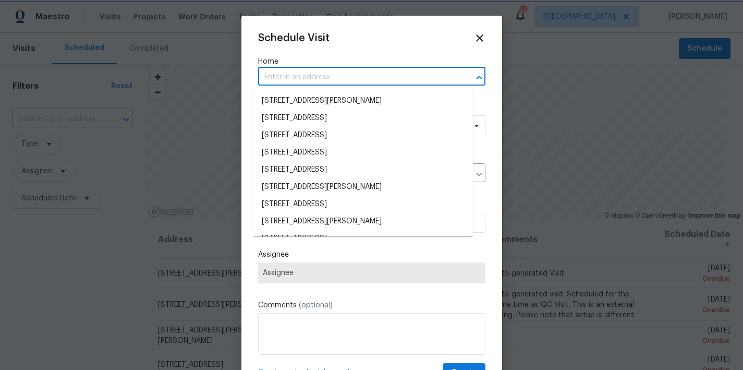
click at [111, 315] on div at bounding box center [371, 185] width 743 height 370
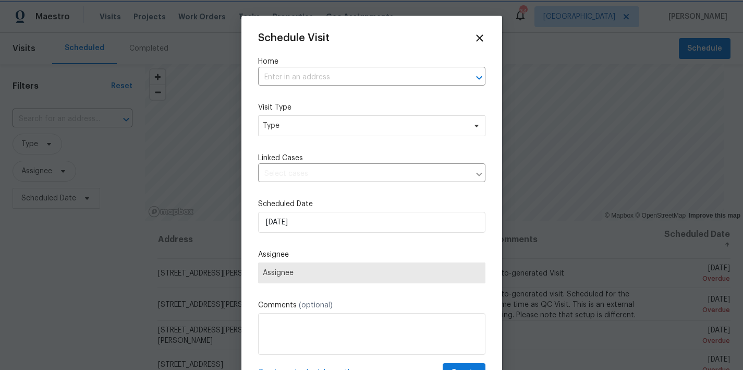
click at [40, 123] on div at bounding box center [371, 185] width 743 height 370
click at [474, 34] on icon at bounding box center [480, 38] width 12 height 12
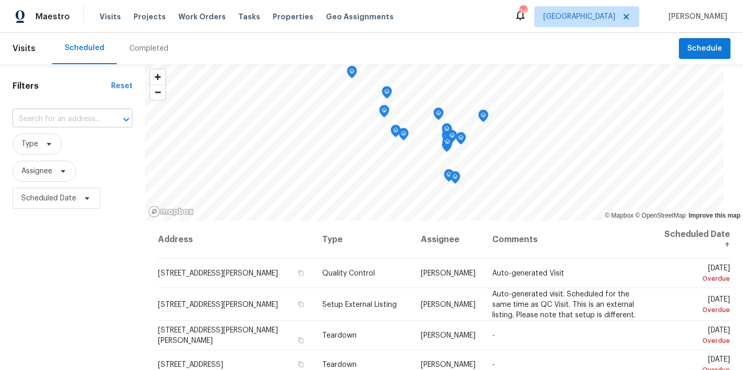
click at [80, 122] on input "text" at bounding box center [58, 119] width 91 height 16
type input "605 mitchell"
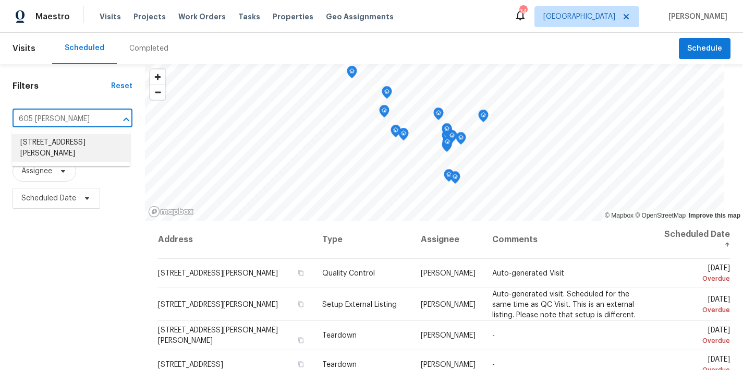
click at [82, 149] on li "605 Mitchell Ave, Franklinton, NC 27525" at bounding box center [71, 148] width 118 height 28
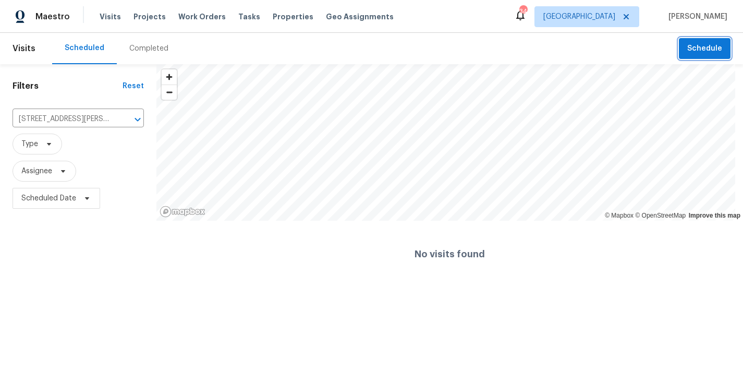
click at [694, 50] on span "Schedule" at bounding box center [704, 48] width 35 height 13
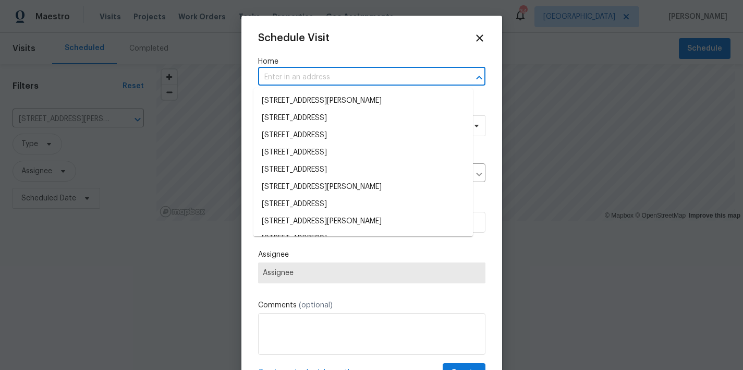
click at [292, 77] on input "text" at bounding box center [357, 77] width 198 height 16
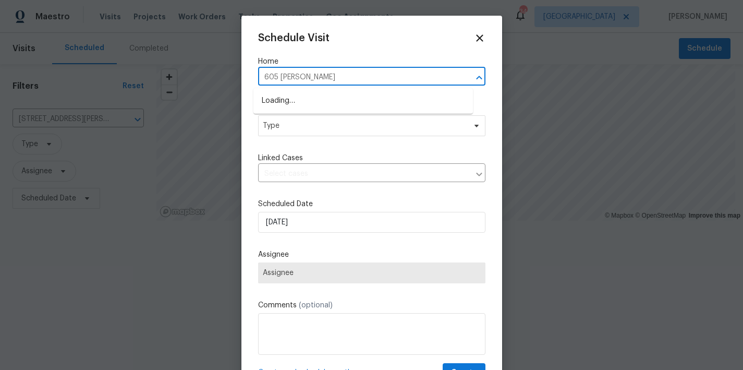
type input "605 mitchell"
click at [288, 98] on li "605 Mitchell Ave, Franklinton, NC 27525" at bounding box center [363, 100] width 220 height 17
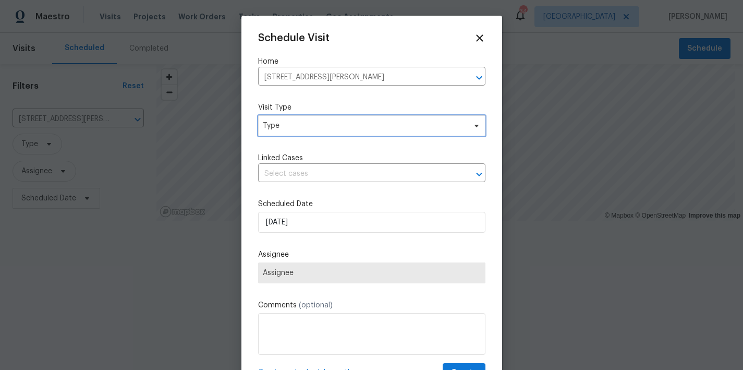
click at [290, 126] on span "Type" at bounding box center [364, 125] width 203 height 10
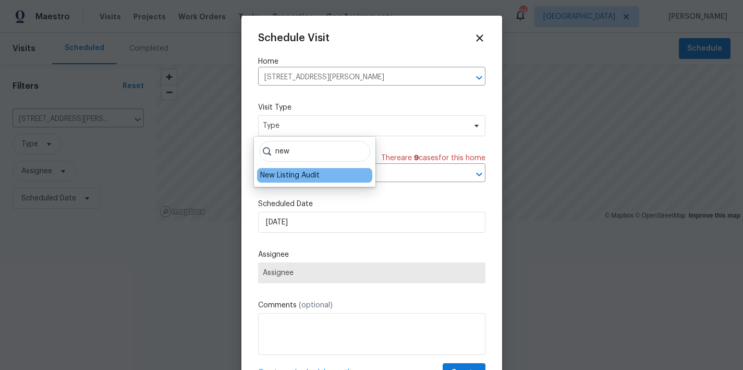
type input "new"
click at [306, 172] on div "New Listing Audit" at bounding box center [289, 175] width 59 height 10
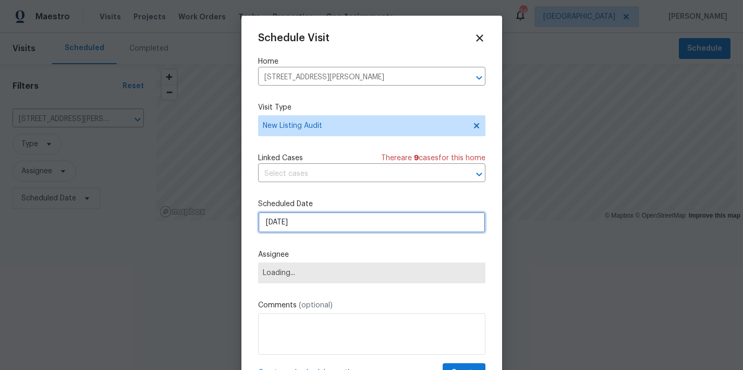
click at [313, 222] on input "8/13/2025" at bounding box center [371, 222] width 227 height 21
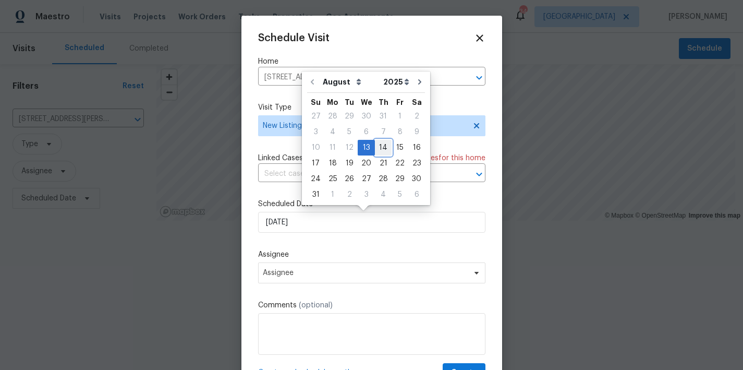
click at [379, 150] on div "14" at bounding box center [383, 147] width 17 height 15
type input "8/14/2025"
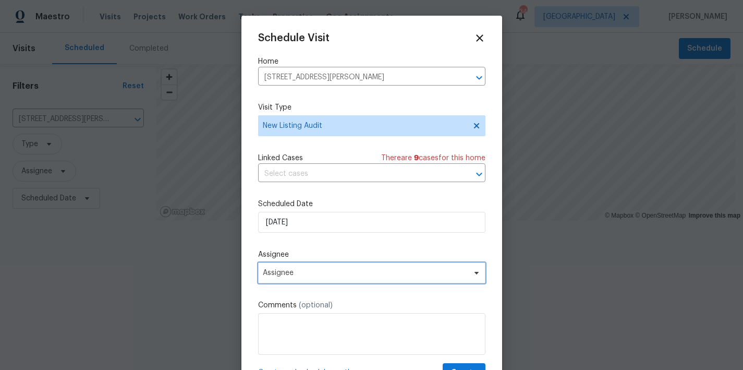
click at [343, 269] on span "Assignee" at bounding box center [365, 273] width 204 height 8
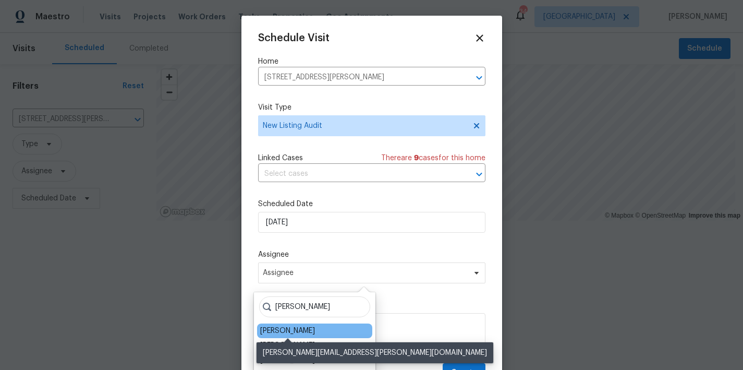
type input "nicholas"
click at [271, 331] on div "[PERSON_NAME]" at bounding box center [287, 330] width 55 height 10
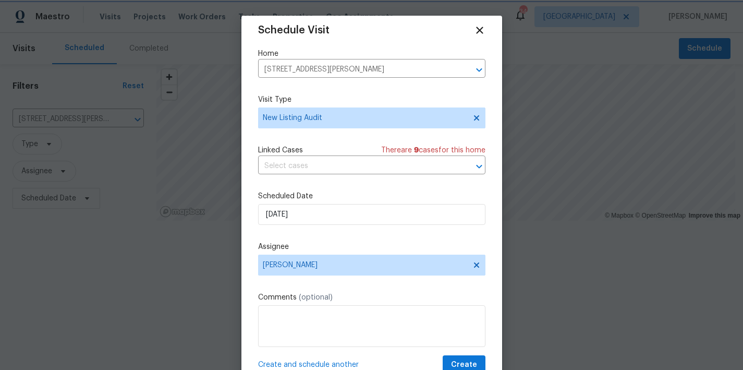
scroll to position [19, 0]
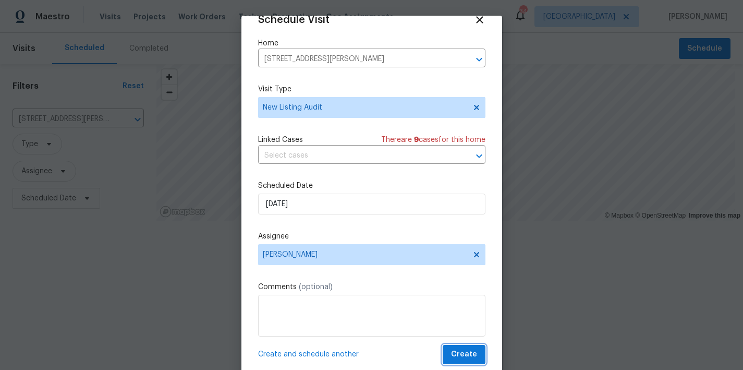
click at [456, 351] on span "Create" at bounding box center [464, 354] width 26 height 13
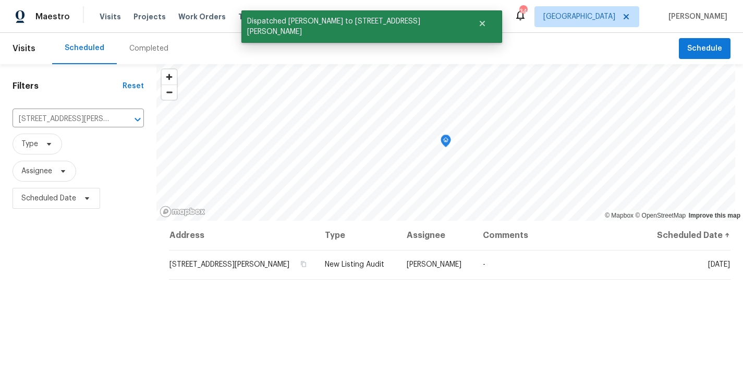
click at [94, 282] on div "Filters Reset 605 Mitchell Ave, Franklinton, NC 27525 ​ Type Assignee Scheduled…" at bounding box center [78, 290] width 156 height 452
click at [479, 25] on icon "Close" at bounding box center [481, 23] width 5 height 5
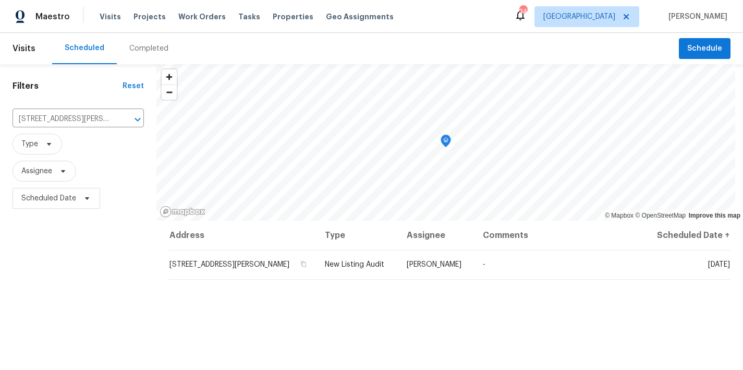
click at [486, 13] on div "Maestro Visits Projects Work Orders Tasks Properties Geo Assignments 34 Raleigh…" at bounding box center [371, 16] width 743 height 33
click at [122, 119] on icon "Clear" at bounding box center [124, 119] width 10 height 10
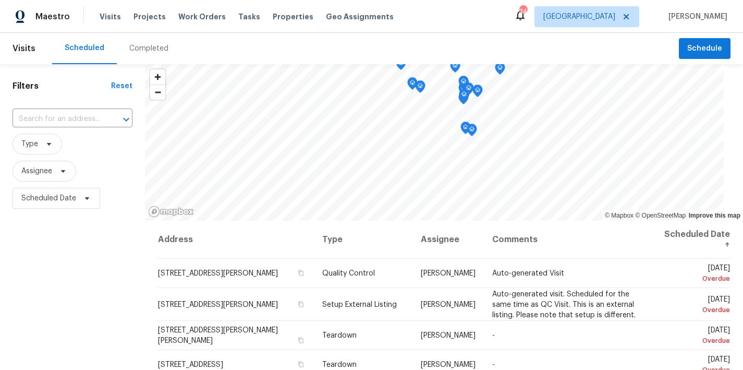
click at [431, 19] on div "Maestro Visits Projects Work Orders Tasks Properties Geo Assignments 34 Raleigh…" at bounding box center [371, 16] width 743 height 33
click at [86, 290] on div "Filters Reset ​ Type Assignee Scheduled Date" at bounding box center [72, 290] width 145 height 452
click at [40, 195] on span "Scheduled Date" at bounding box center [48, 198] width 55 height 10
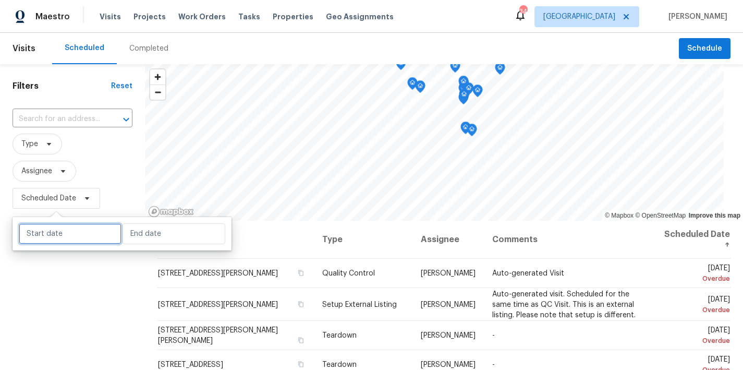
click at [81, 226] on input "text" at bounding box center [70, 233] width 103 height 21
select select "7"
select select "2025"
select select "8"
select select "2025"
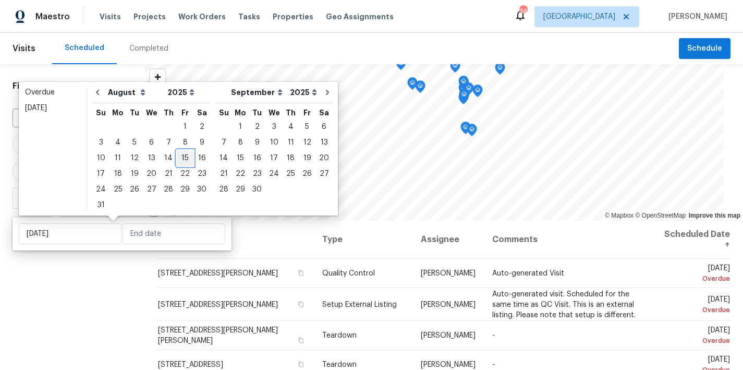
click at [180, 160] on div "15" at bounding box center [185, 158] width 17 height 15
type input "Fri, Aug 15"
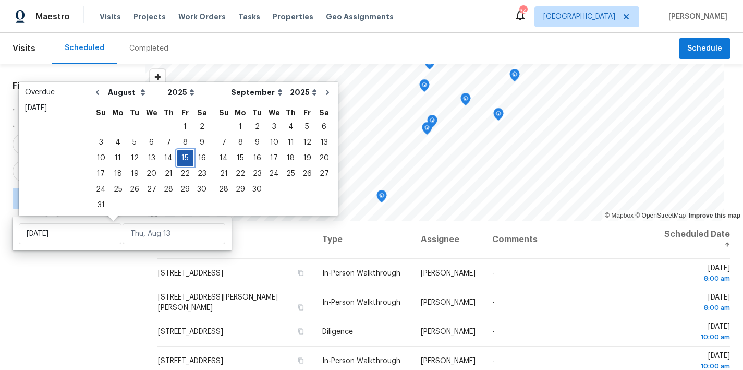
click at [180, 160] on div "15" at bounding box center [185, 158] width 17 height 15
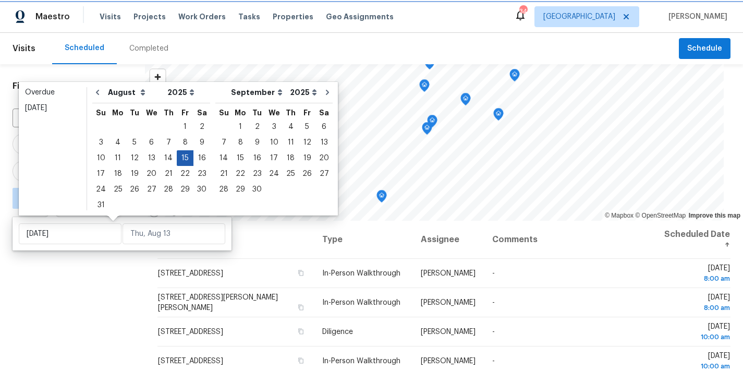
type input "Fri, Aug 15"
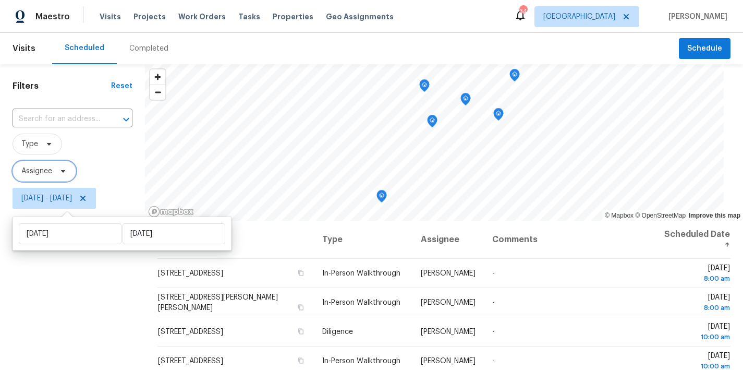
click at [39, 175] on span "Assignee" at bounding box center [36, 171] width 31 height 10
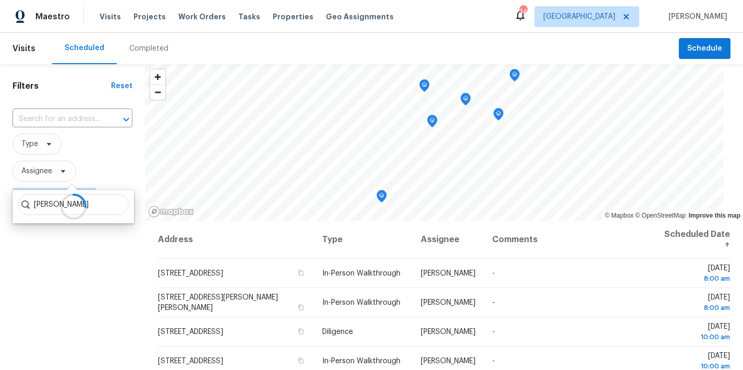
type input "wayne putnam"
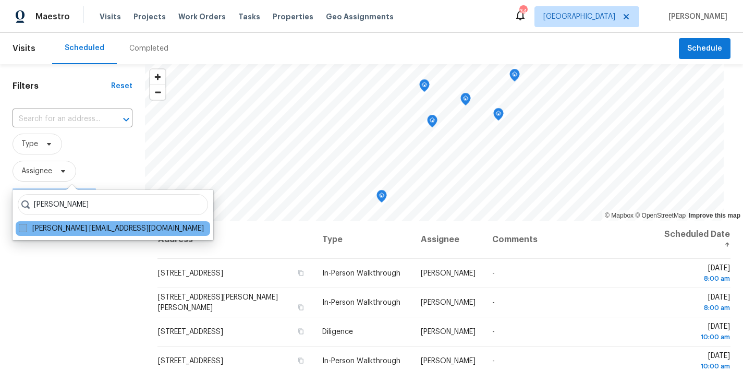
click at [20, 231] on span at bounding box center [23, 228] width 8 height 8
click at [20, 230] on input "Wayne Putnam wputnam@opendoor.com" at bounding box center [22, 226] width 7 height 7
checkbox input "true"
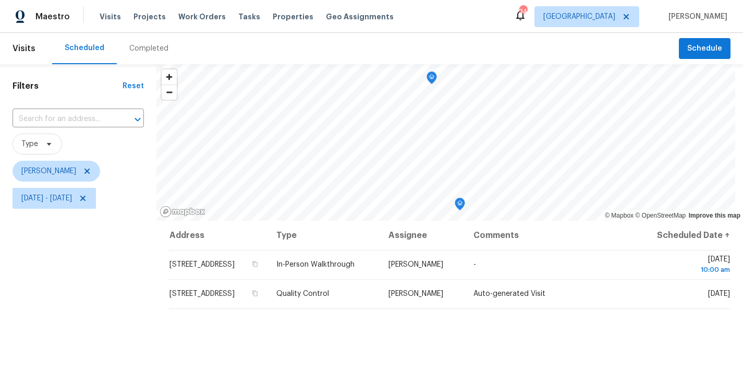
click at [57, 267] on div "Filters Reset ​ Type Wayne Putnam Fri, Aug 15 - Fri, Aug 15" at bounding box center [78, 290] width 156 height 452
click at [114, 162] on span "Wayne Putnam" at bounding box center [78, 171] width 131 height 21
click at [508, 34] on div "Scheduled Completed" at bounding box center [365, 48] width 627 height 31
click at [87, 201] on icon at bounding box center [83, 198] width 8 height 8
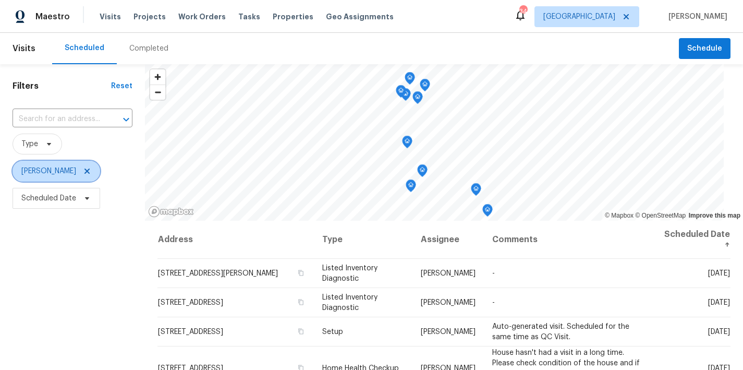
click at [84, 170] on icon at bounding box center [86, 170] width 5 height 5
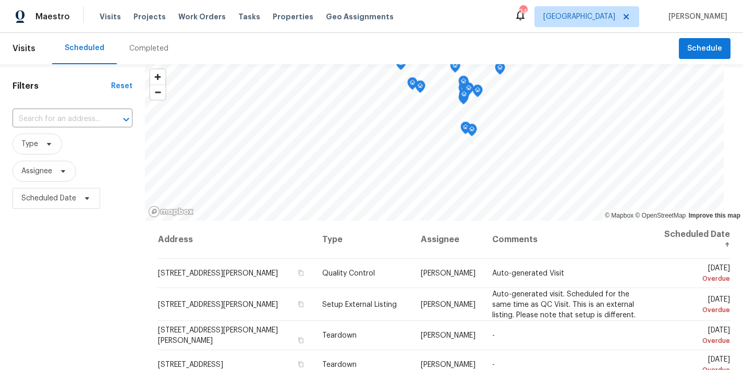
click at [298, 45] on div "Scheduled Completed" at bounding box center [365, 48] width 627 height 31
click at [495, 10] on div "Maestro Visits Projects Work Orders Tasks Properties Geo Assignments 34 Raleigh…" at bounding box center [371, 16] width 743 height 33
click at [31, 265] on div "Filters Reset ​ Type Assignee Scheduled Date" at bounding box center [72, 290] width 145 height 452
click at [444, 21] on div "Maestro Visits Projects Work Orders Tasks Properties Geo Assignments 34 Raleigh…" at bounding box center [371, 16] width 743 height 33
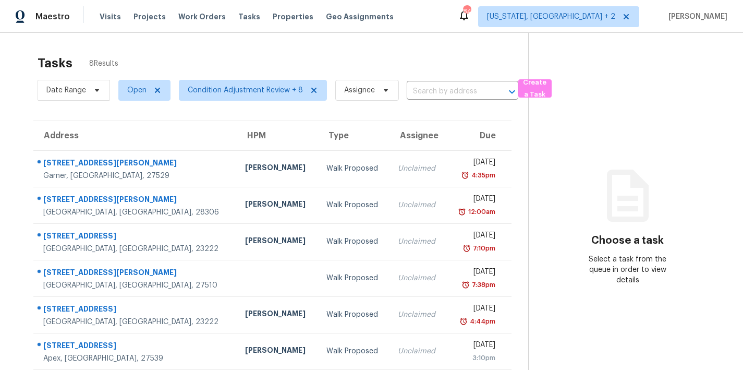
click at [268, 66] on div "Tasks 8 Results" at bounding box center [283, 63] width 491 height 27
click at [443, 18] on div "Maestro Visits Projects Work Orders Tasks Properties Geo Assignments 84 Washing…" at bounding box center [371, 16] width 743 height 33
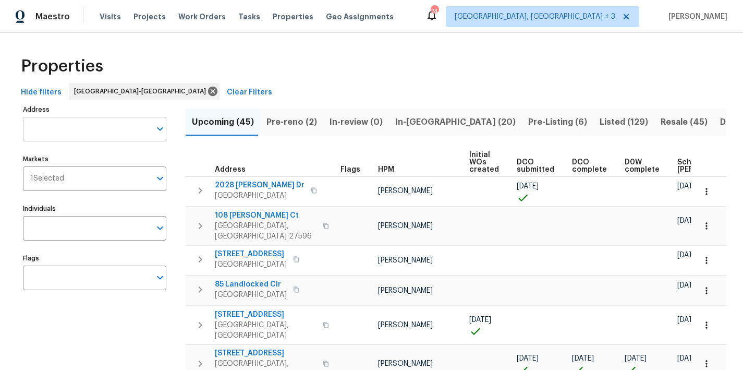
click at [96, 123] on input "Address" at bounding box center [87, 129] width 128 height 25
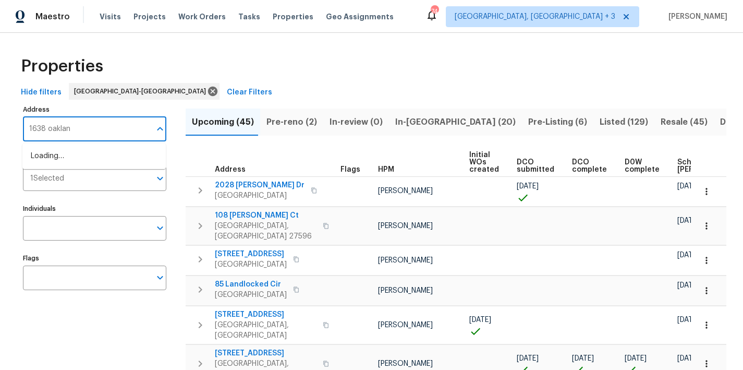
type input "1638 oakland"
click at [66, 160] on li "1638 Oakland Hills Way Raleigh NC 27604" at bounding box center [93, 156] width 143 height 17
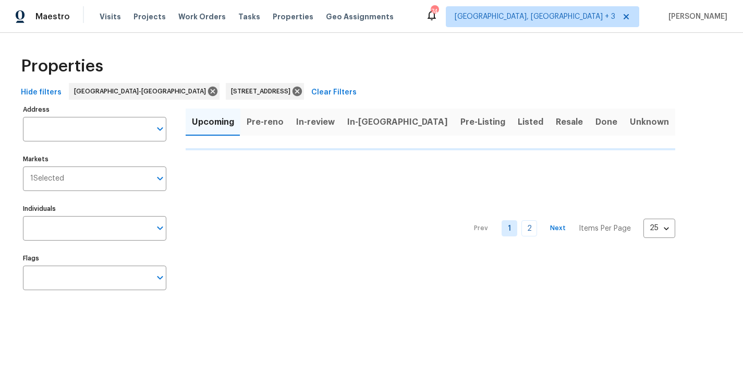
type input "1638 Oakland Hills Way Raleigh NC 27604"
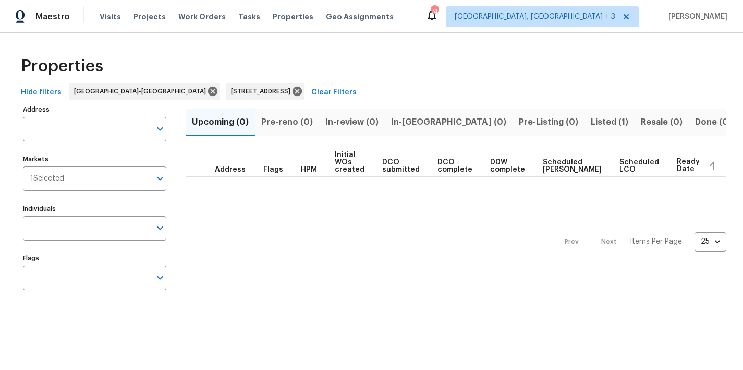
type input "1638 Oakland Hills Way Raleigh NC 27604"
click at [585, 120] on button "Listed (1)" at bounding box center [610, 121] width 50 height 27
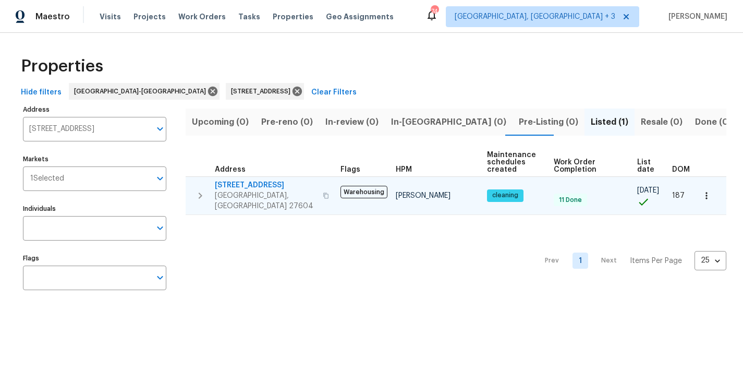
click at [242, 185] on span "1638 Oakland Hills Way" at bounding box center [266, 185] width 102 height 10
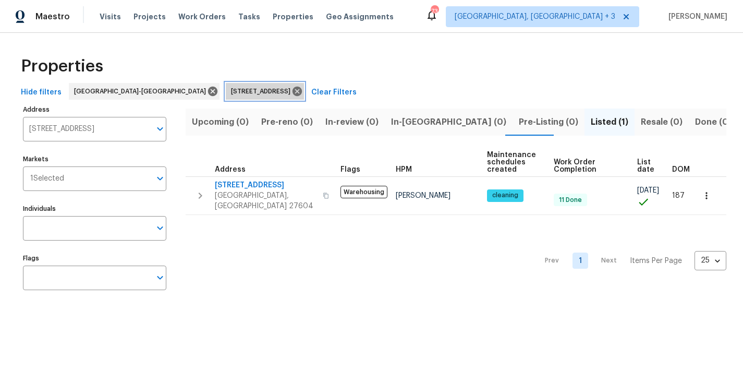
click at [293, 91] on icon at bounding box center [297, 91] width 9 height 9
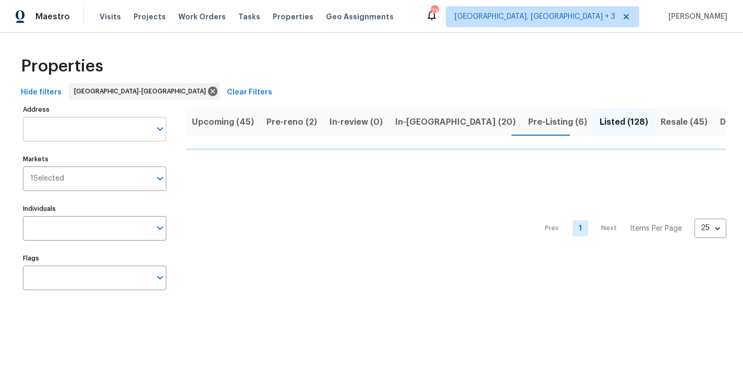
click at [63, 129] on input "Address" at bounding box center [87, 129] width 128 height 25
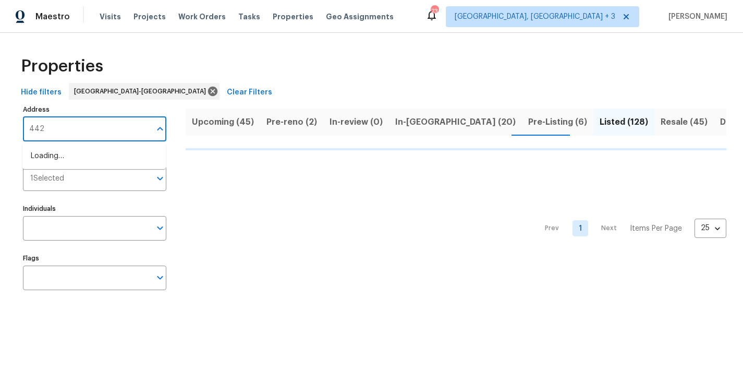
type input "4420"
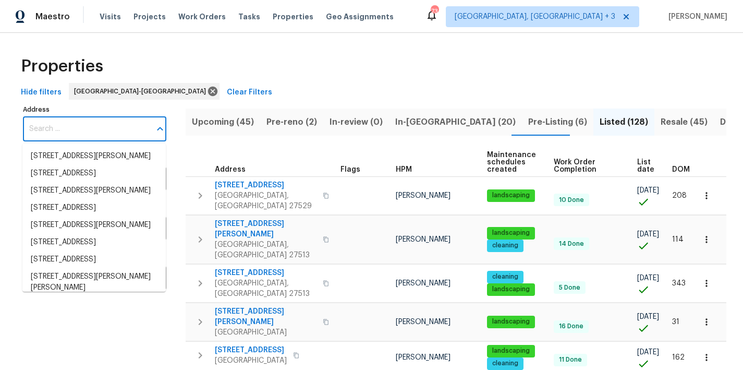
click at [81, 135] on input "Address" at bounding box center [87, 129] width 128 height 25
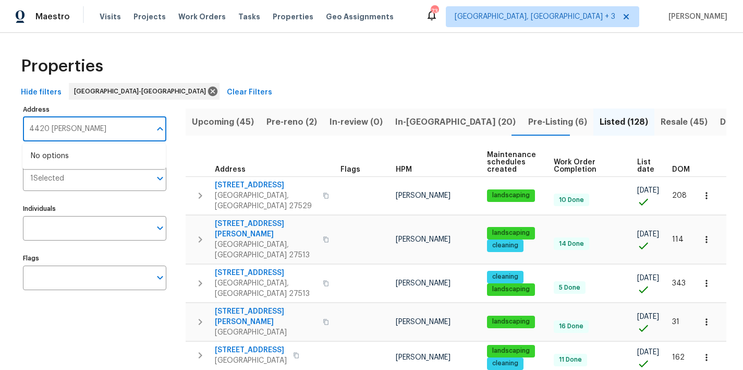
type input "4420 archibald"
click at [82, 160] on li "4420 Archibald Way Raleigh NC 27616" at bounding box center [93, 156] width 143 height 17
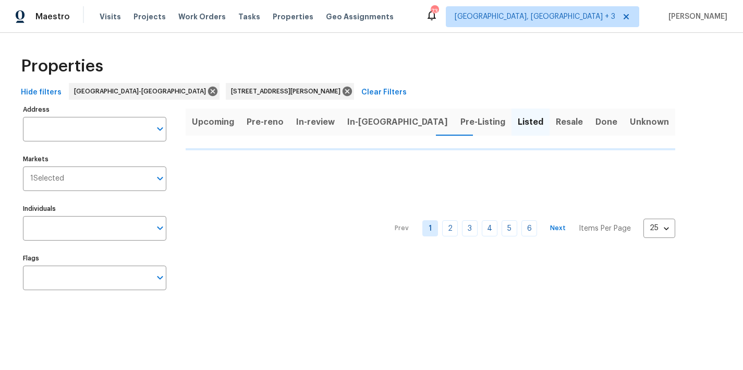
type input "4420 Archibald Way Raleigh NC 27616"
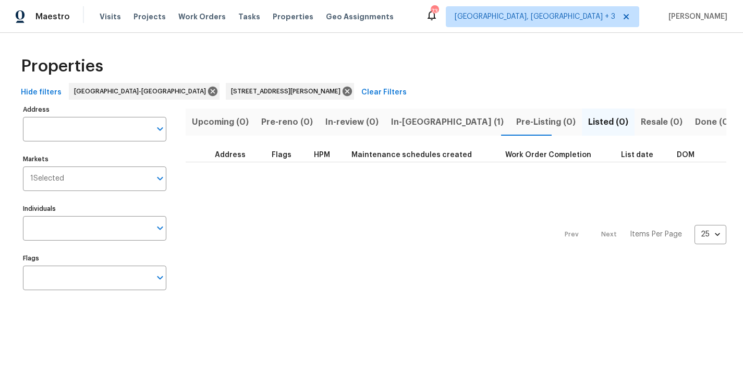
type input "4420 Archibald Way Raleigh NC 27616"
click at [404, 122] on span "In-reno (1)" at bounding box center [447, 122] width 113 height 15
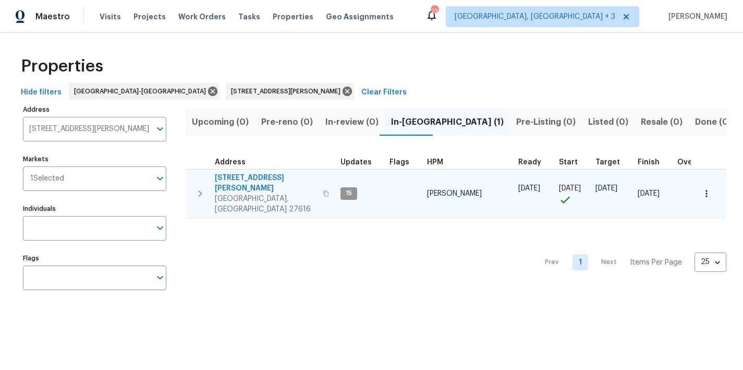
click at [254, 175] on span "4420 Archibald Way" at bounding box center [266, 183] width 102 height 21
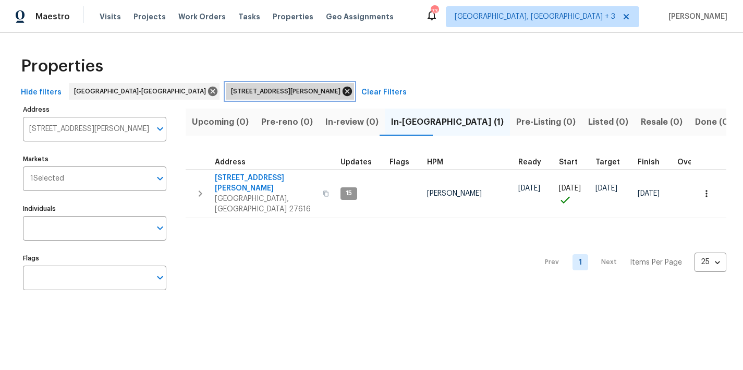
click at [343, 91] on icon at bounding box center [347, 91] width 9 height 9
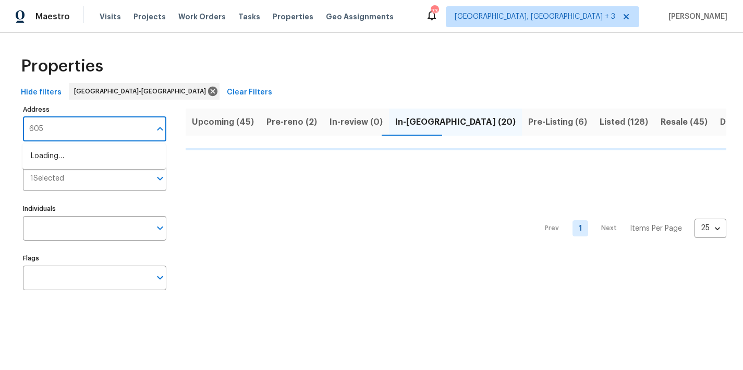
type input "605 m"
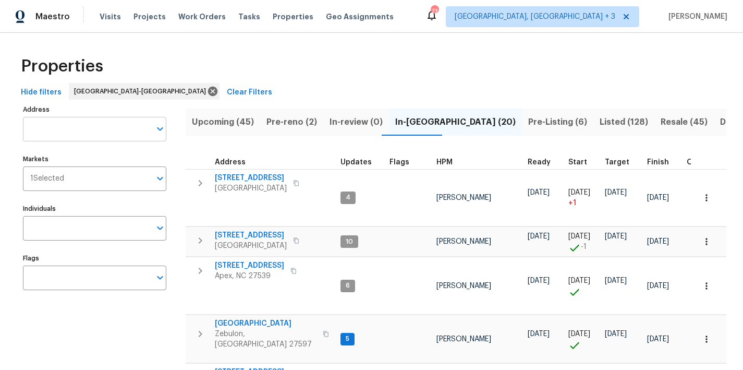
click at [90, 124] on input "Address" at bounding box center [87, 129] width 128 height 25
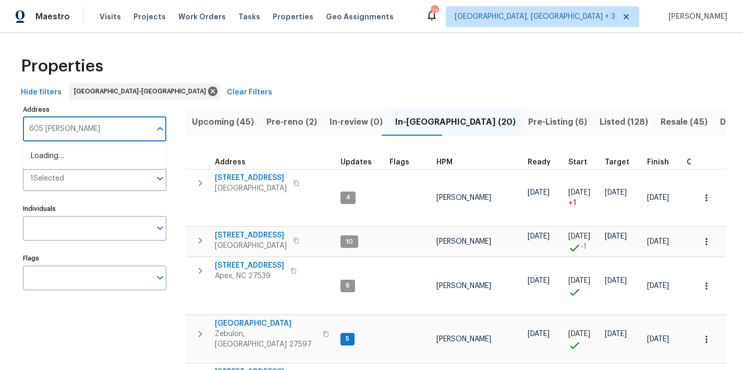
type input "605 mitchell"
click at [74, 154] on li "605 Mitchell Ave Franklinton NC 27525" at bounding box center [93, 156] width 143 height 17
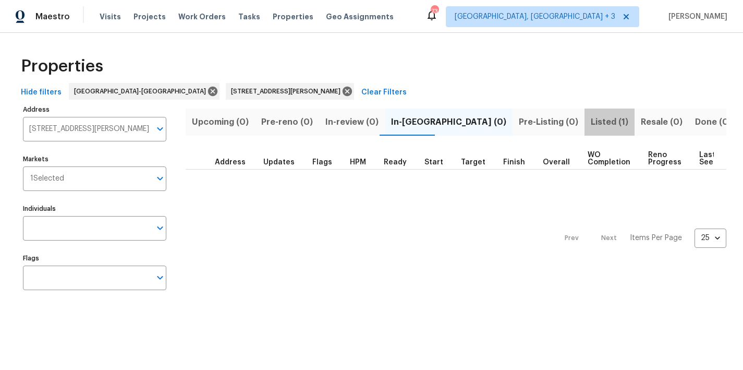
click at [591, 119] on span "Listed (1)" at bounding box center [610, 122] width 38 height 15
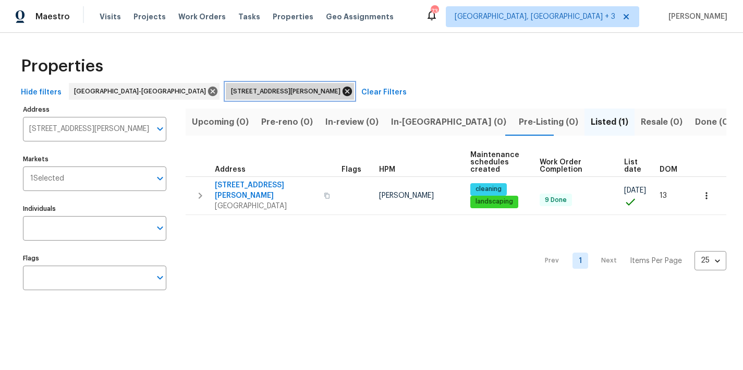
click at [343, 93] on icon at bounding box center [347, 91] width 9 height 9
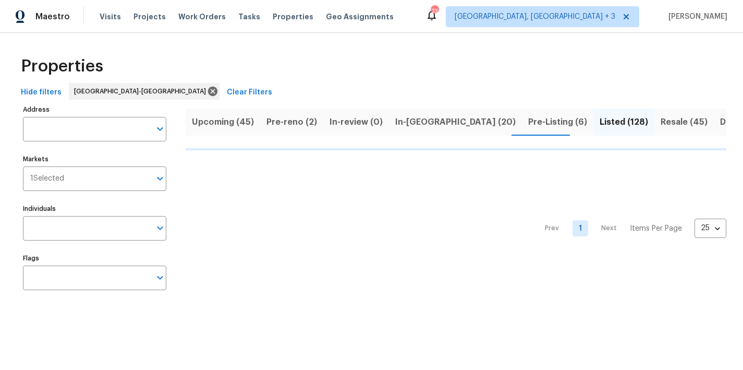
click at [394, 44] on div "Properties Hide filters Raleigh-Durham Clear Filters Address Address Markets 1 …" at bounding box center [371, 175] width 743 height 284
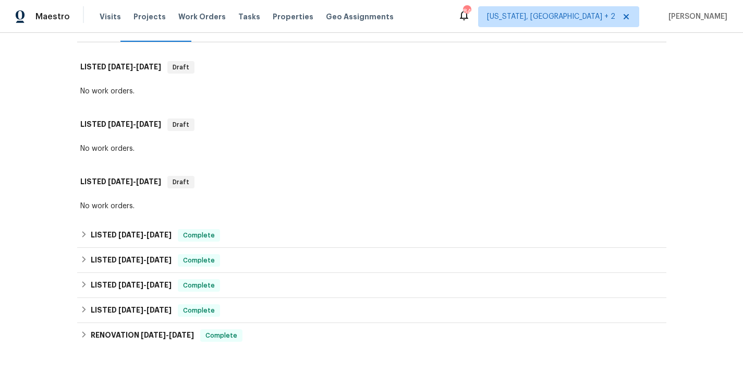
scroll to position [157, 0]
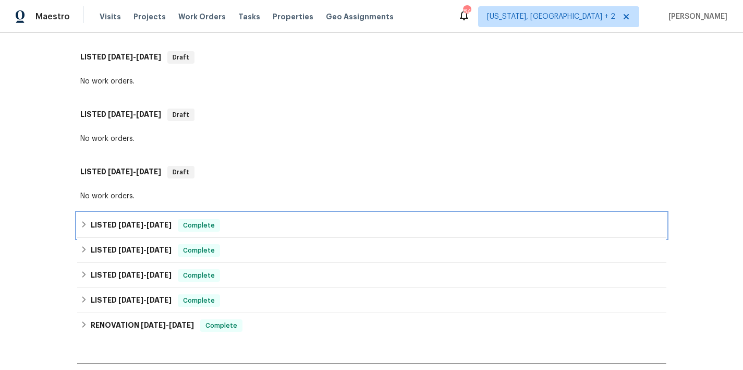
click at [77, 223] on div "LISTED 4/14/25 - 8/14/25 Complete" at bounding box center [371, 225] width 589 height 25
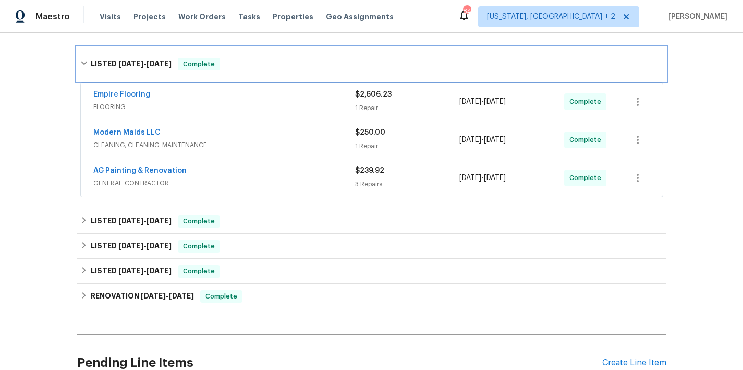
scroll to position [262, 0]
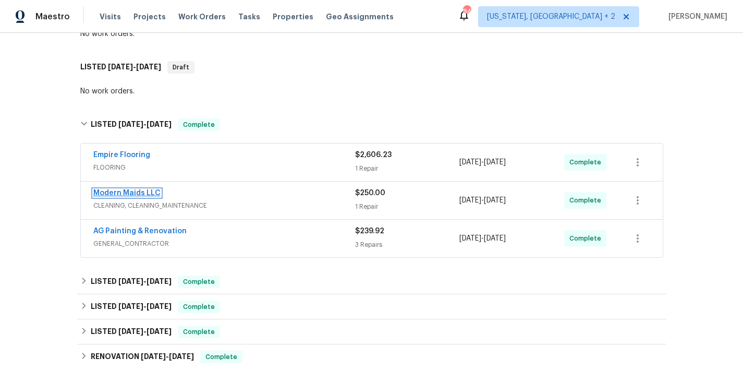
click at [135, 193] on link "Modern Maids LLC" at bounding box center [126, 192] width 67 height 7
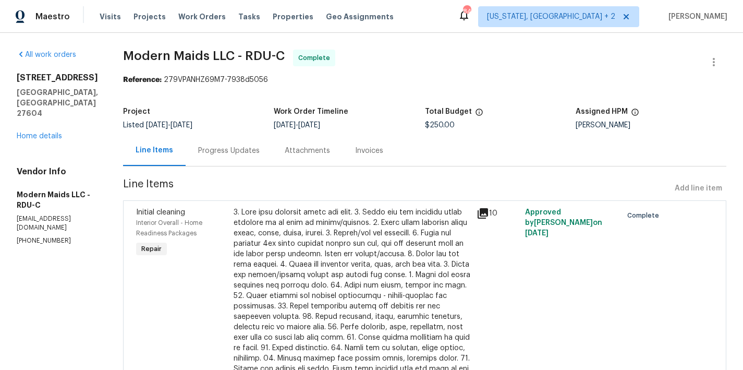
click at [240, 155] on div "Progress Updates" at bounding box center [229, 151] width 62 height 10
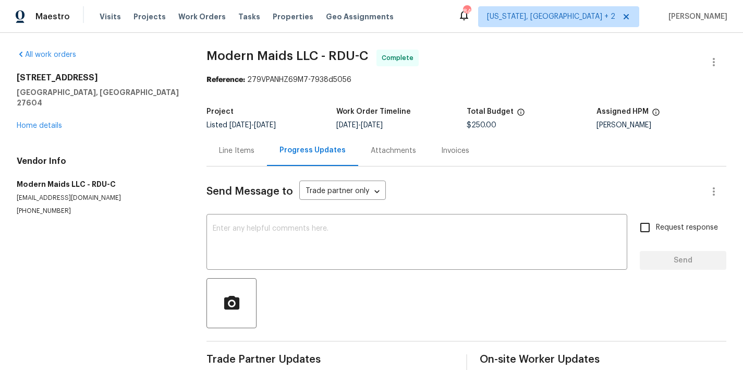
click at [224, 154] on div "Line Items" at bounding box center [236, 151] width 35 height 10
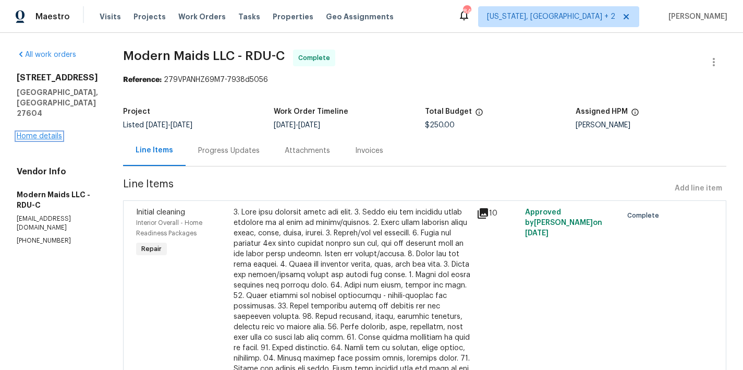
click at [41, 132] on link "Home details" at bounding box center [39, 135] width 45 height 7
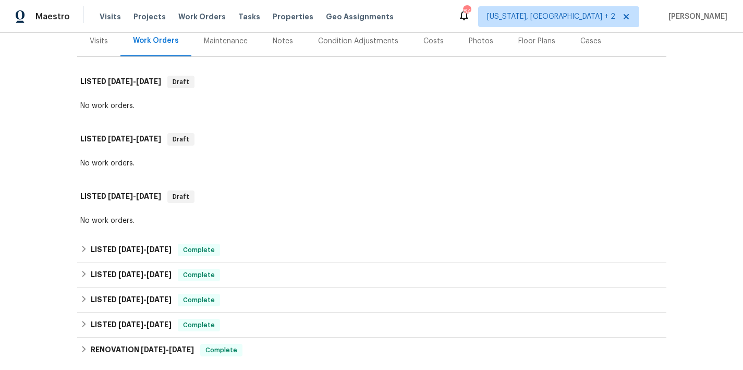
scroll to position [222, 0]
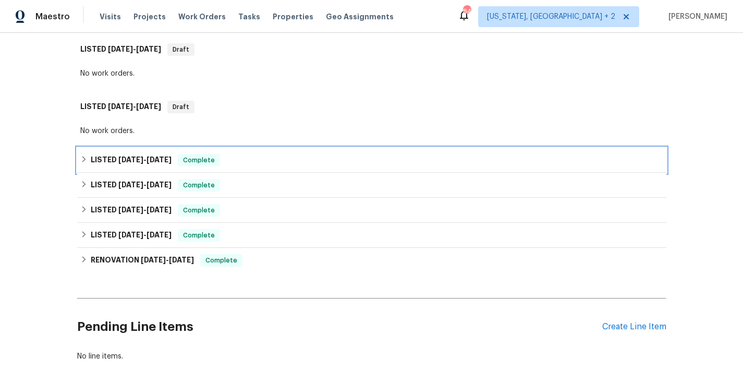
click at [77, 157] on div "LISTED 4/14/25 - 8/14/25 Complete" at bounding box center [371, 160] width 589 height 25
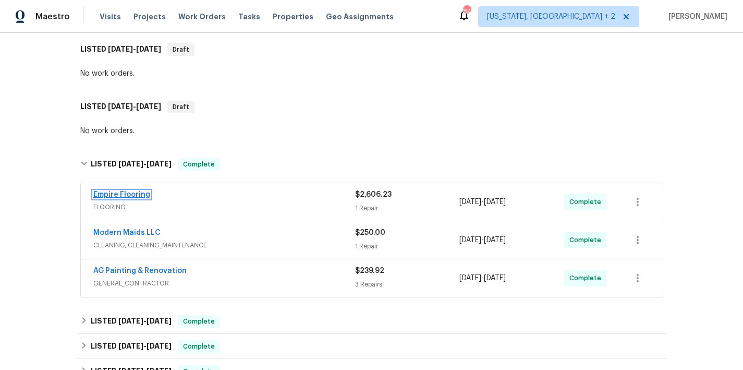
click at [117, 194] on link "Empire Flooring" at bounding box center [121, 194] width 57 height 7
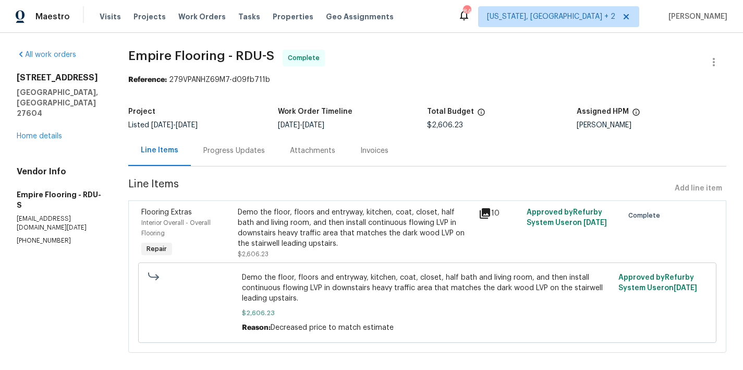
click at [236, 151] on div "Progress Updates" at bounding box center [234, 151] width 62 height 10
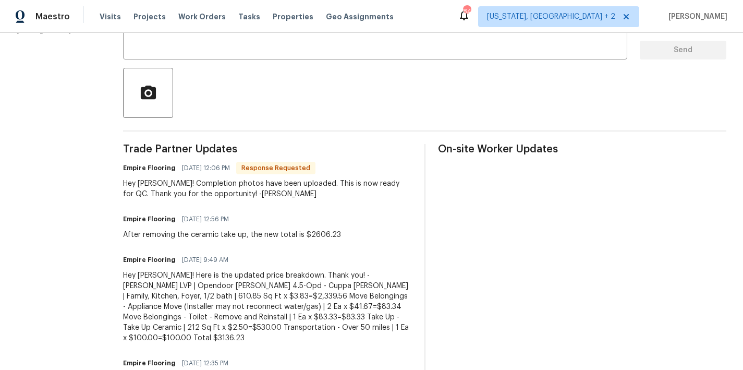
scroll to position [26, 0]
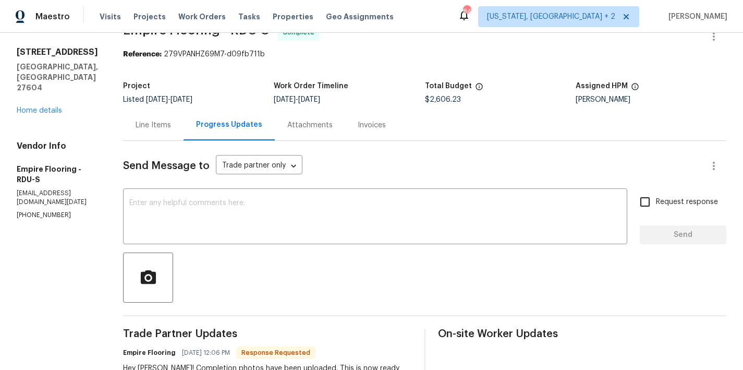
click at [162, 122] on div "Line Items" at bounding box center [153, 125] width 35 height 10
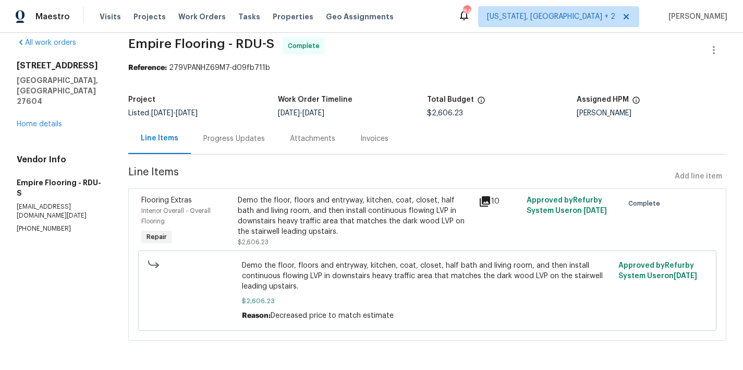
scroll to position [20, 0]
click at [327, 201] on div "Demo the floor, floors and entryway, kitchen, coat, closet, half bath and livin…" at bounding box center [355, 216] width 235 height 42
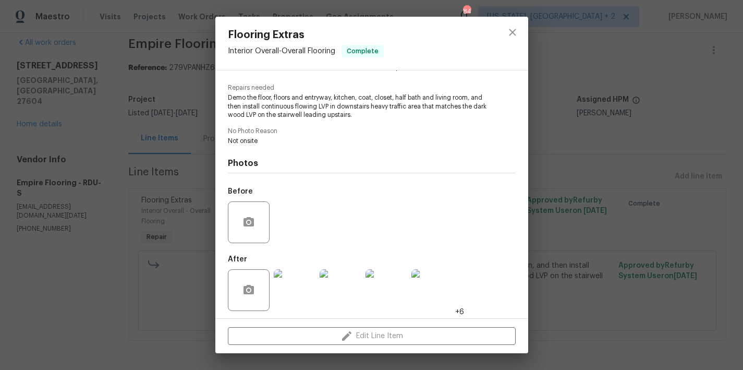
scroll to position [102, 0]
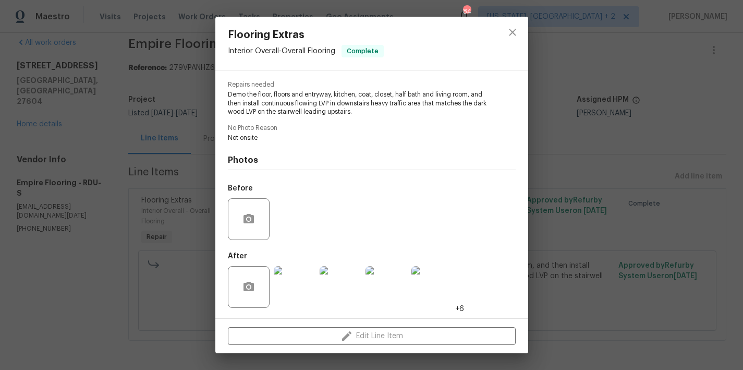
click at [294, 283] on img at bounding box center [295, 287] width 42 height 42
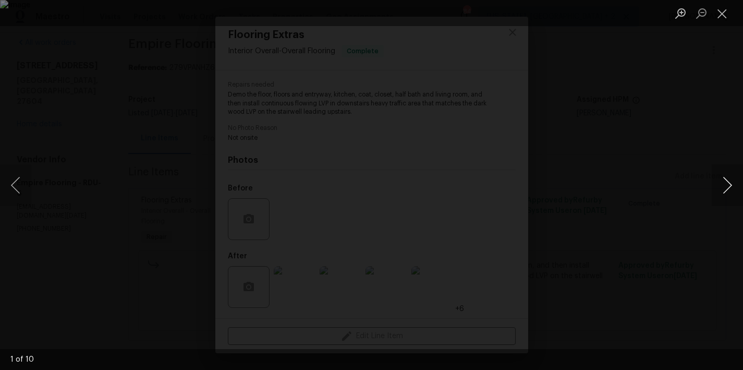
click at [729, 187] on button "Next image" at bounding box center [727, 185] width 31 height 42
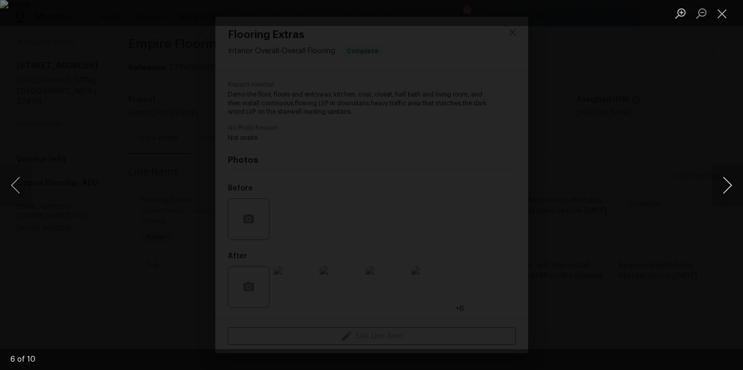
click at [729, 187] on button "Next image" at bounding box center [727, 185] width 31 height 42
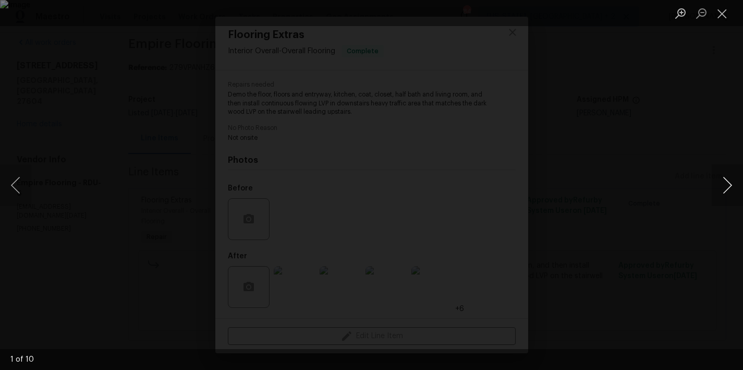
click at [729, 187] on button "Next image" at bounding box center [727, 185] width 31 height 42
click at [724, 15] on button "Close lightbox" at bounding box center [722, 13] width 21 height 18
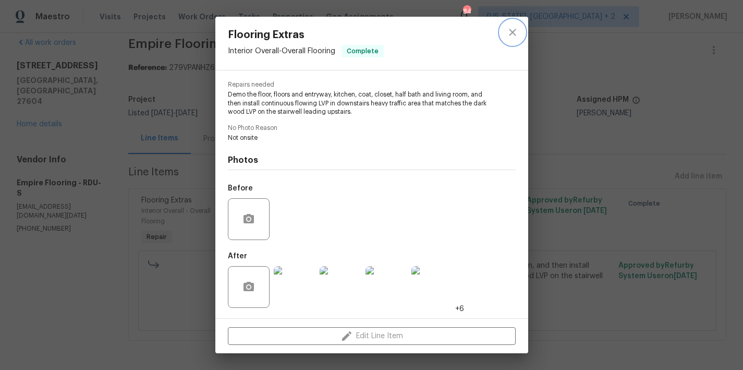
click at [507, 30] on icon "close" at bounding box center [512, 32] width 13 height 13
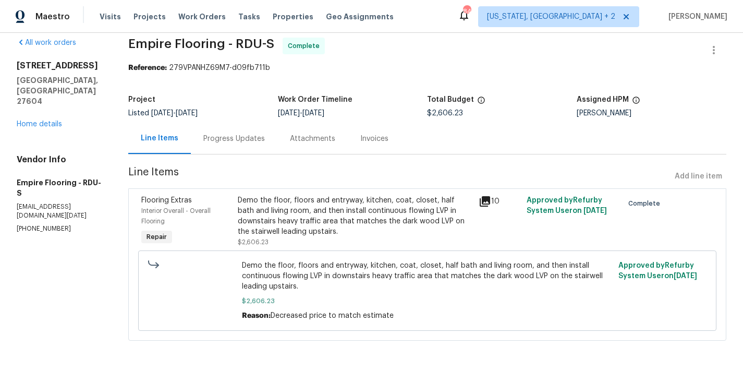
click at [72, 282] on section "All work orders 1638 Oakland Hills Way Raleigh, NC 27604 Home details Vendor In…" at bounding box center [60, 196] width 87 height 316
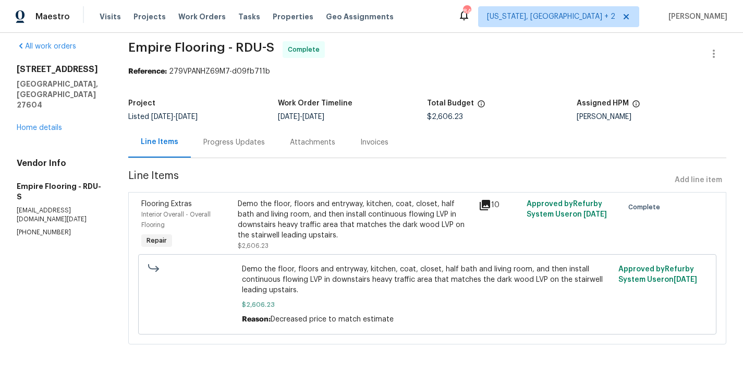
scroll to position [0, 0]
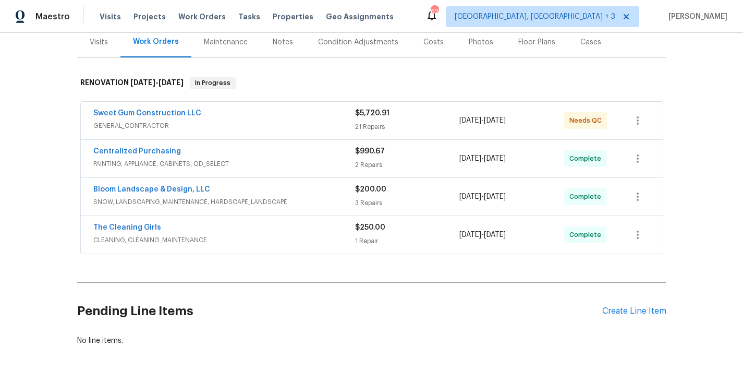
scroll to position [128, 0]
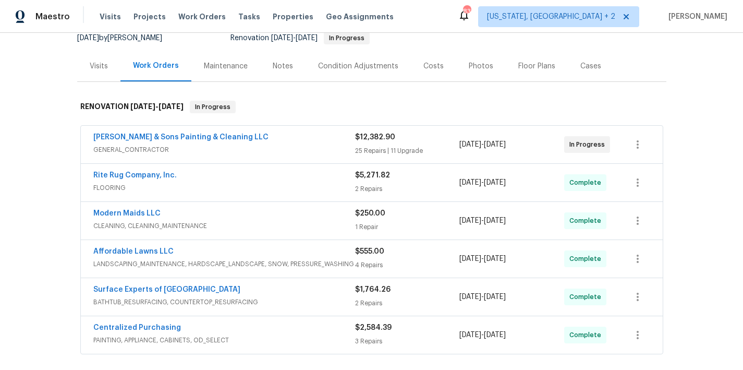
scroll to position [100, 0]
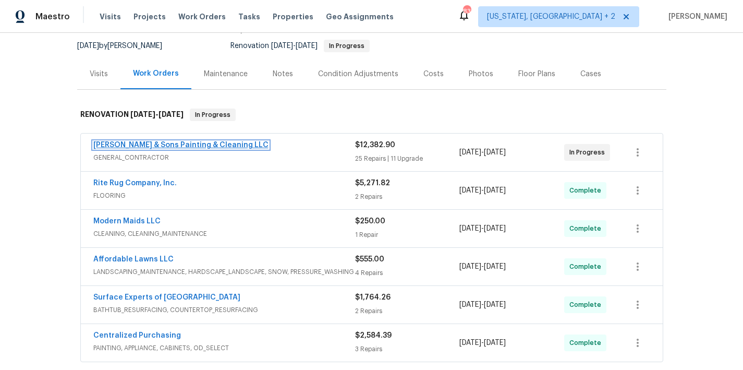
click at [172, 143] on link "[PERSON_NAME] & Sons Painting & Cleaning LLC" at bounding box center [180, 144] width 175 height 7
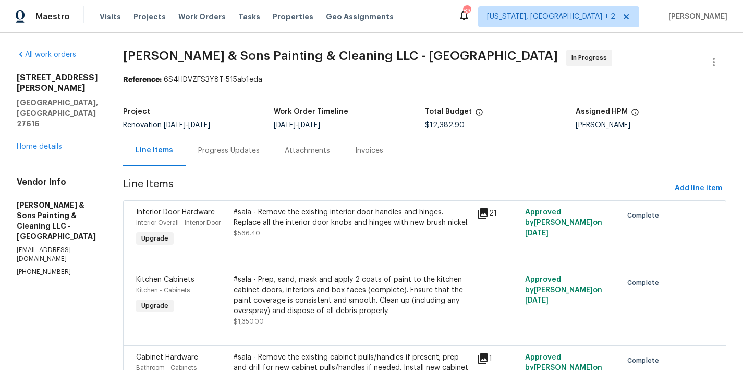
click at [454, 19] on div "Maestro Visits Projects Work Orders Tasks Properties Geo Assignments 83 [US_STA…" at bounding box center [371, 16] width 743 height 33
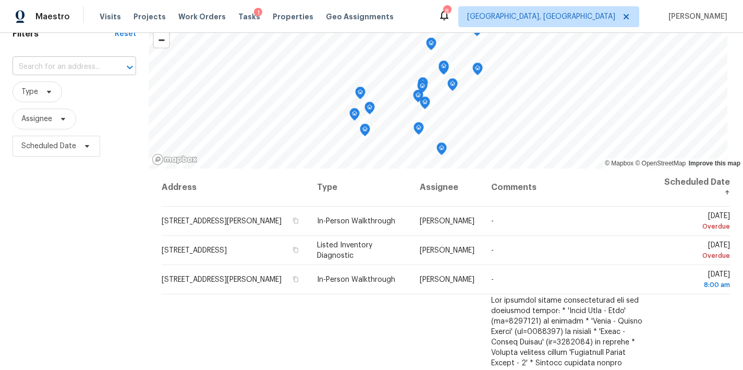
scroll to position [2, 0]
